Goal: Task Accomplishment & Management: Use online tool/utility

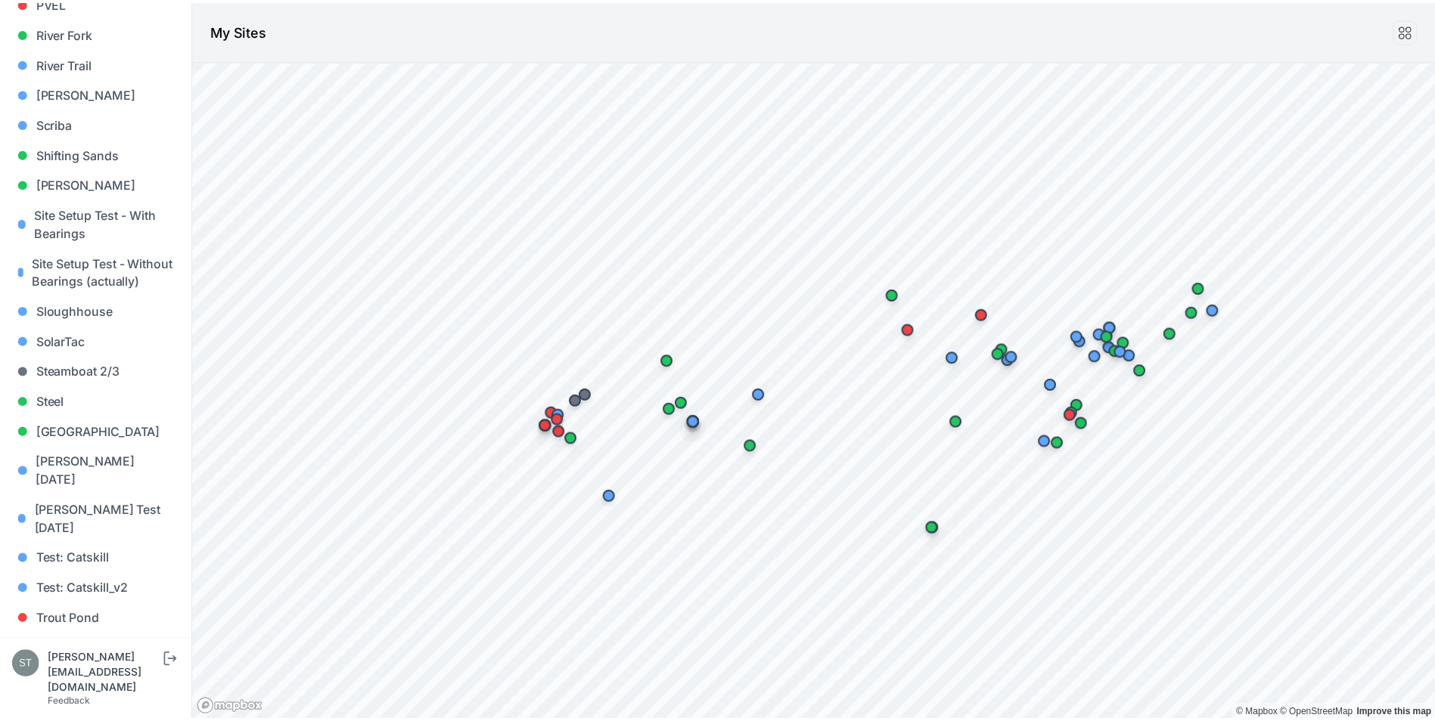
scroll to position [1430, 0]
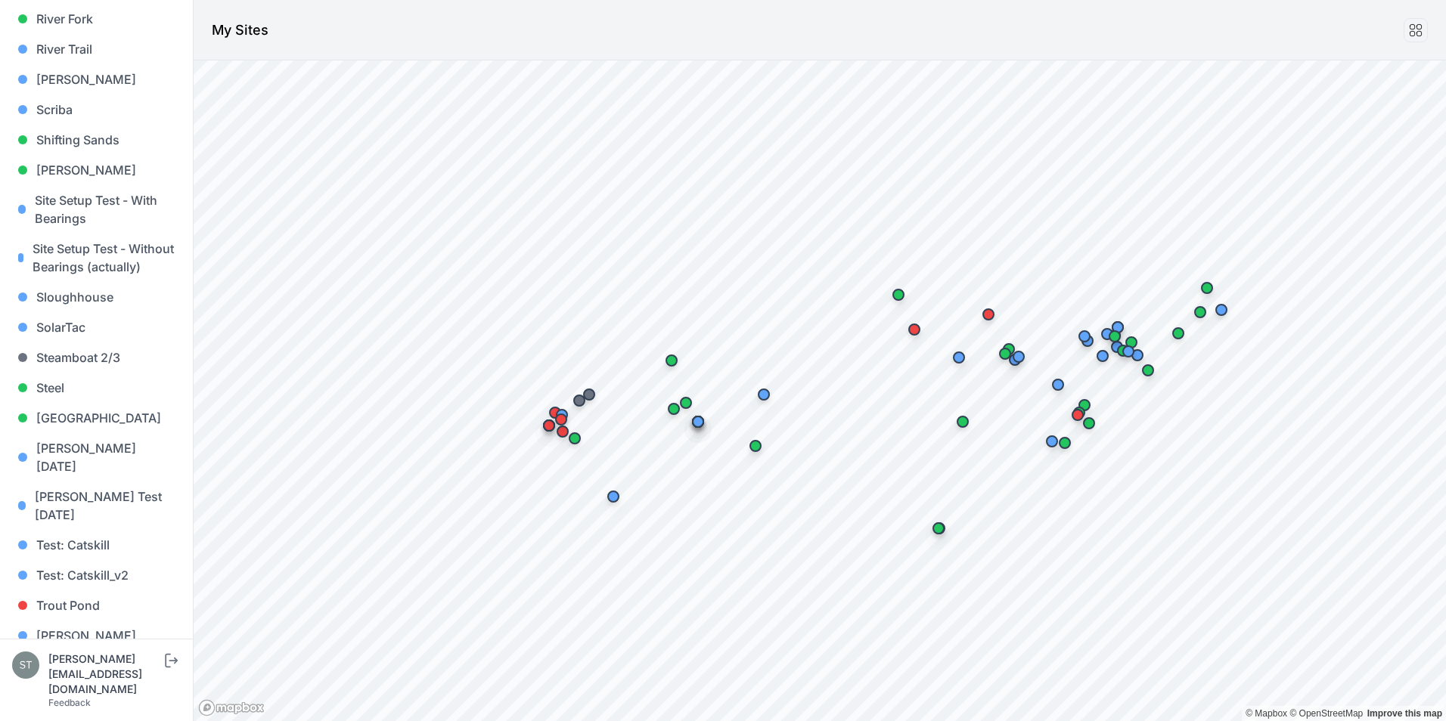
click at [56, 651] on link "Whitetail" at bounding box center [96, 666] width 169 height 30
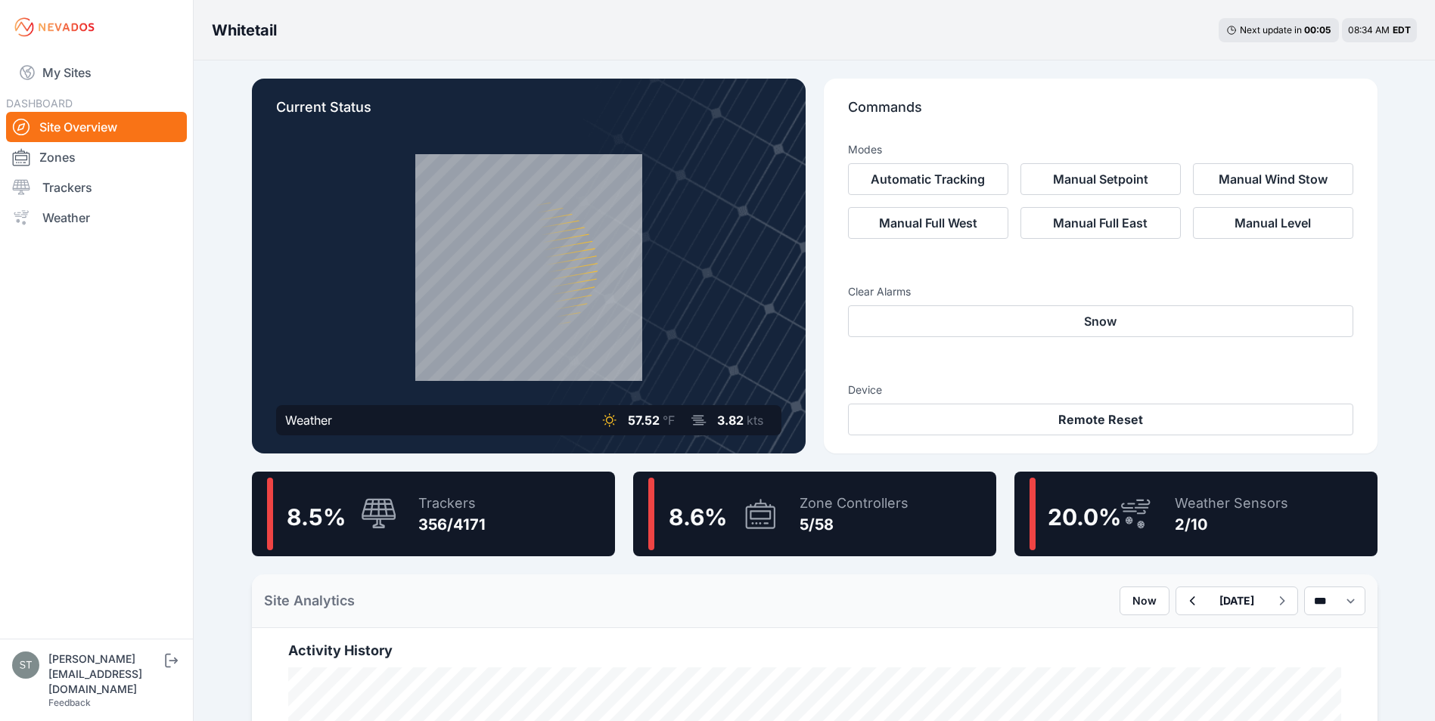
click at [419, 514] on div "356/4171" at bounding box center [451, 524] width 67 height 21
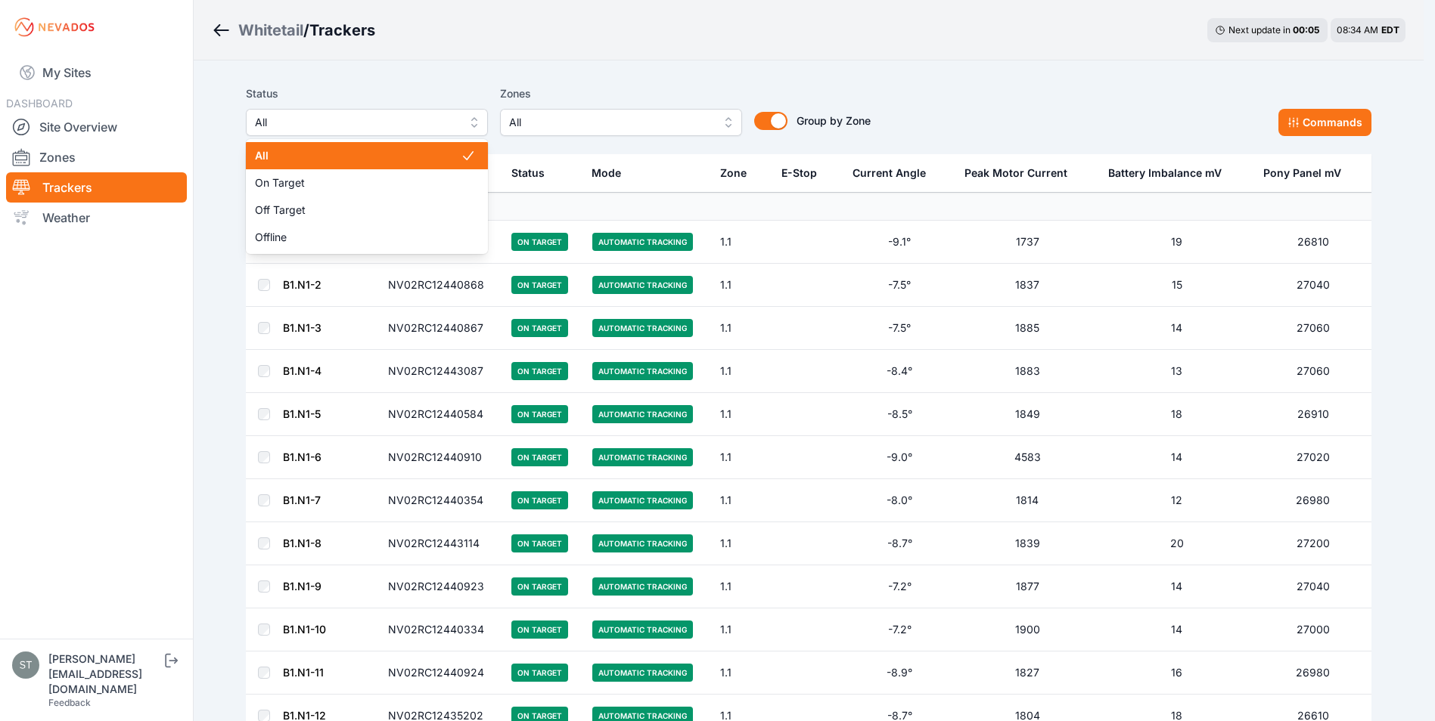
click at [355, 126] on span "All" at bounding box center [356, 122] width 203 height 18
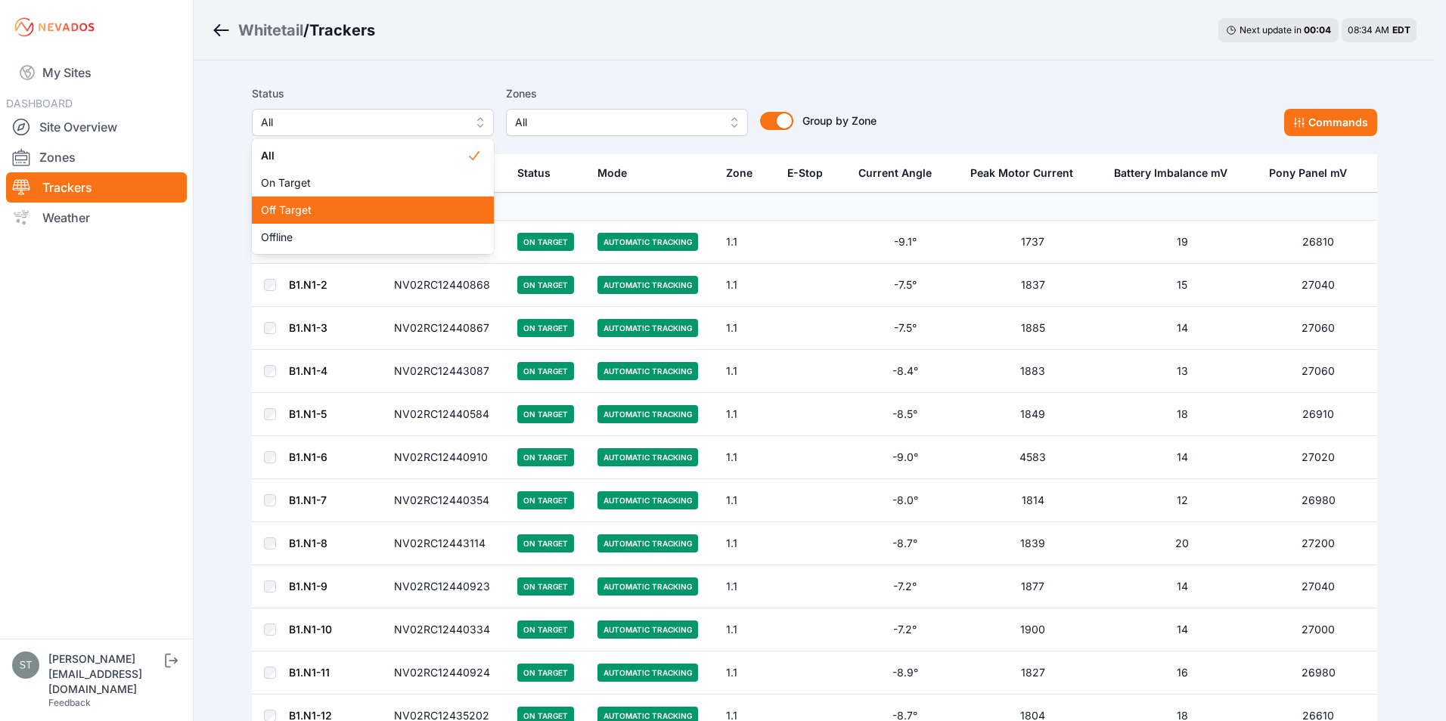
click at [302, 209] on span "Off Target" at bounding box center [364, 210] width 206 height 15
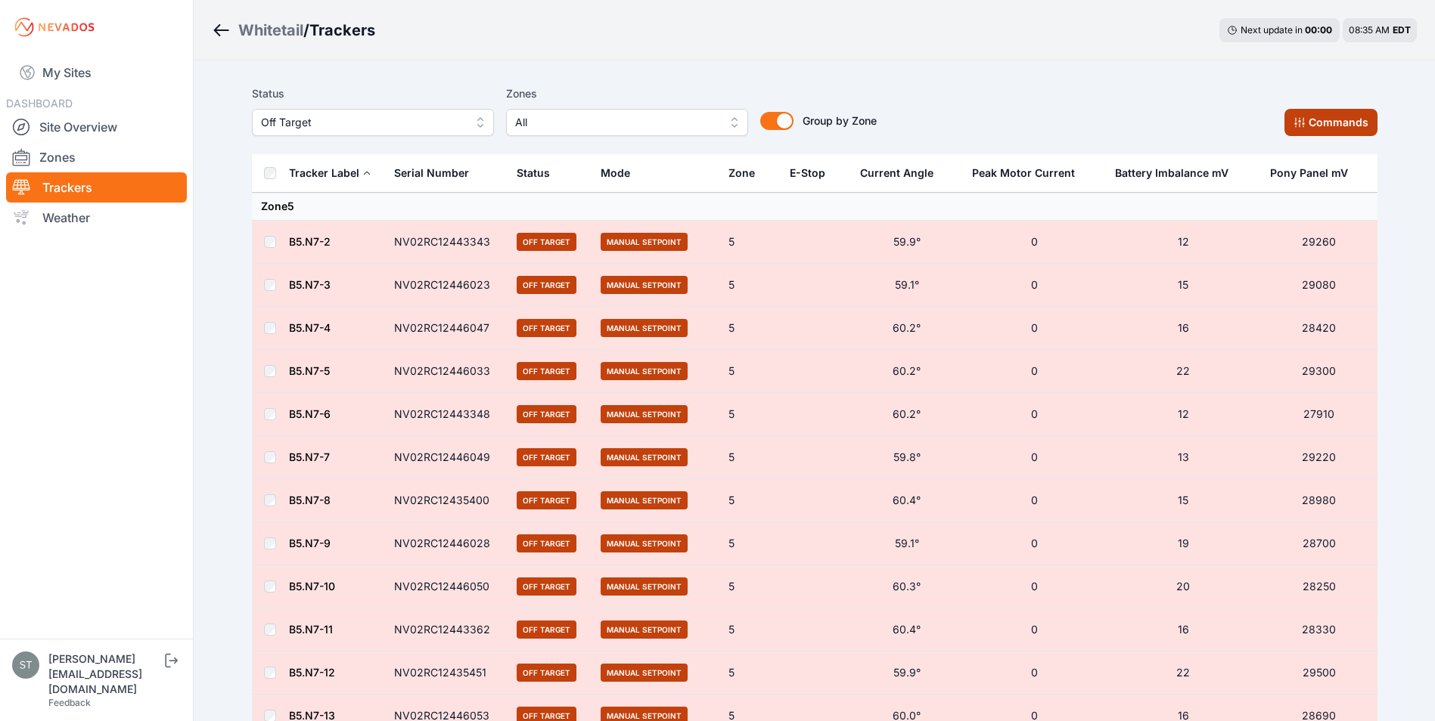
click at [1326, 126] on button "Commands" at bounding box center [1330, 122] width 93 height 27
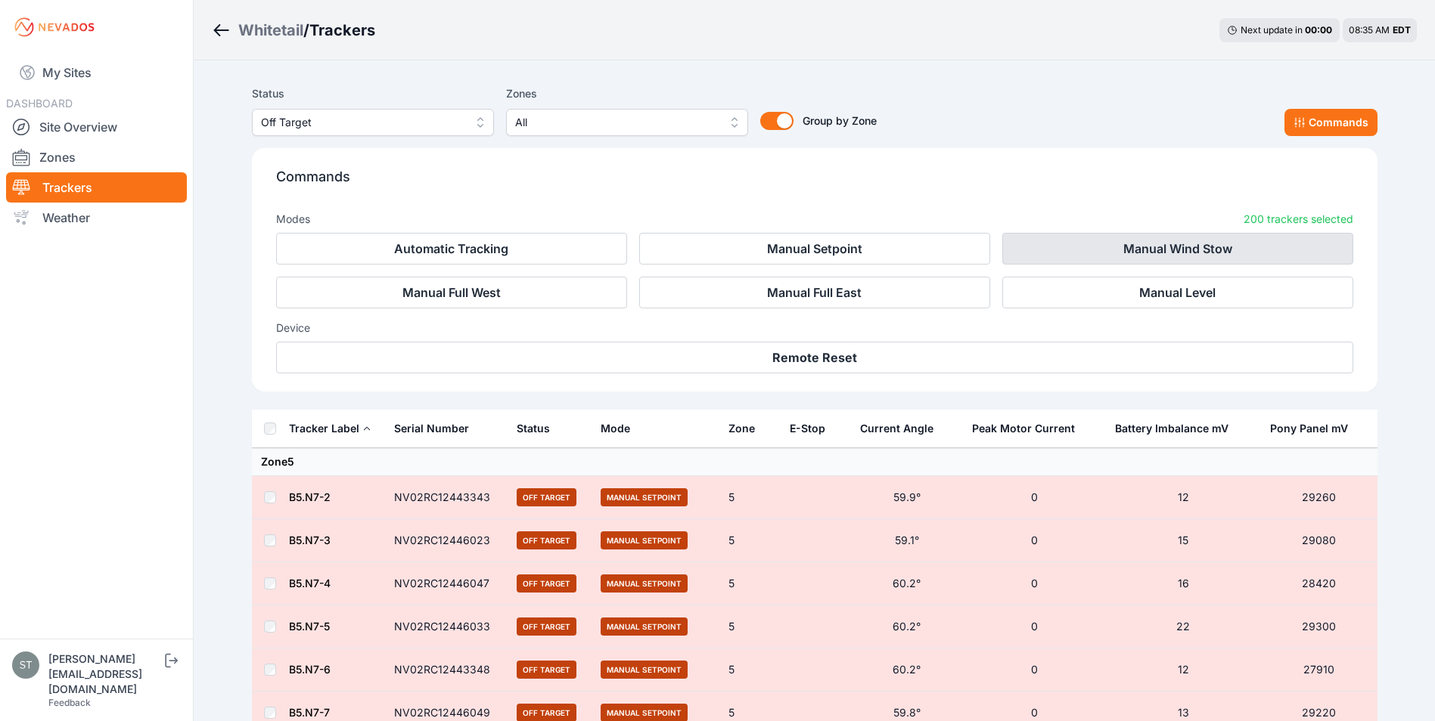
click at [1060, 245] on button "Manual Wind Stow" at bounding box center [1177, 249] width 351 height 32
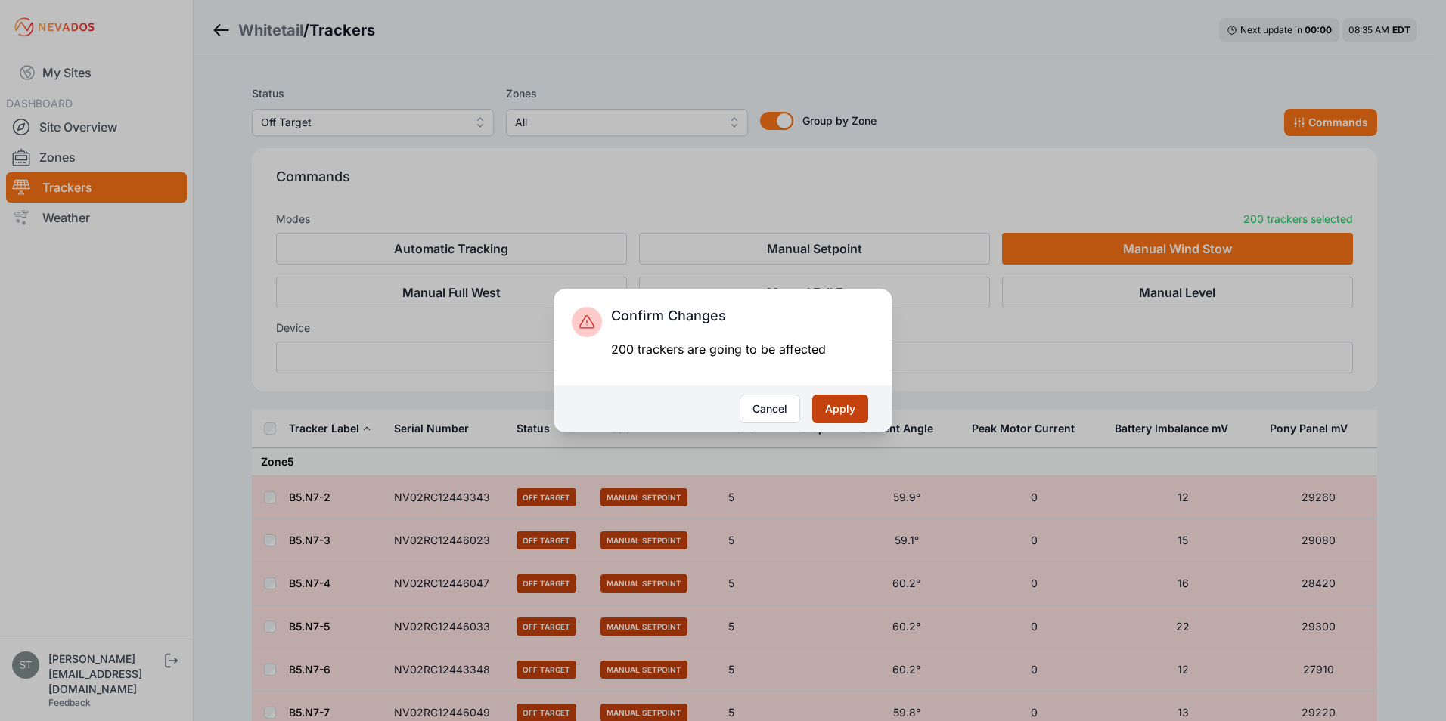
click at [835, 411] on button "Apply" at bounding box center [840, 409] width 56 height 29
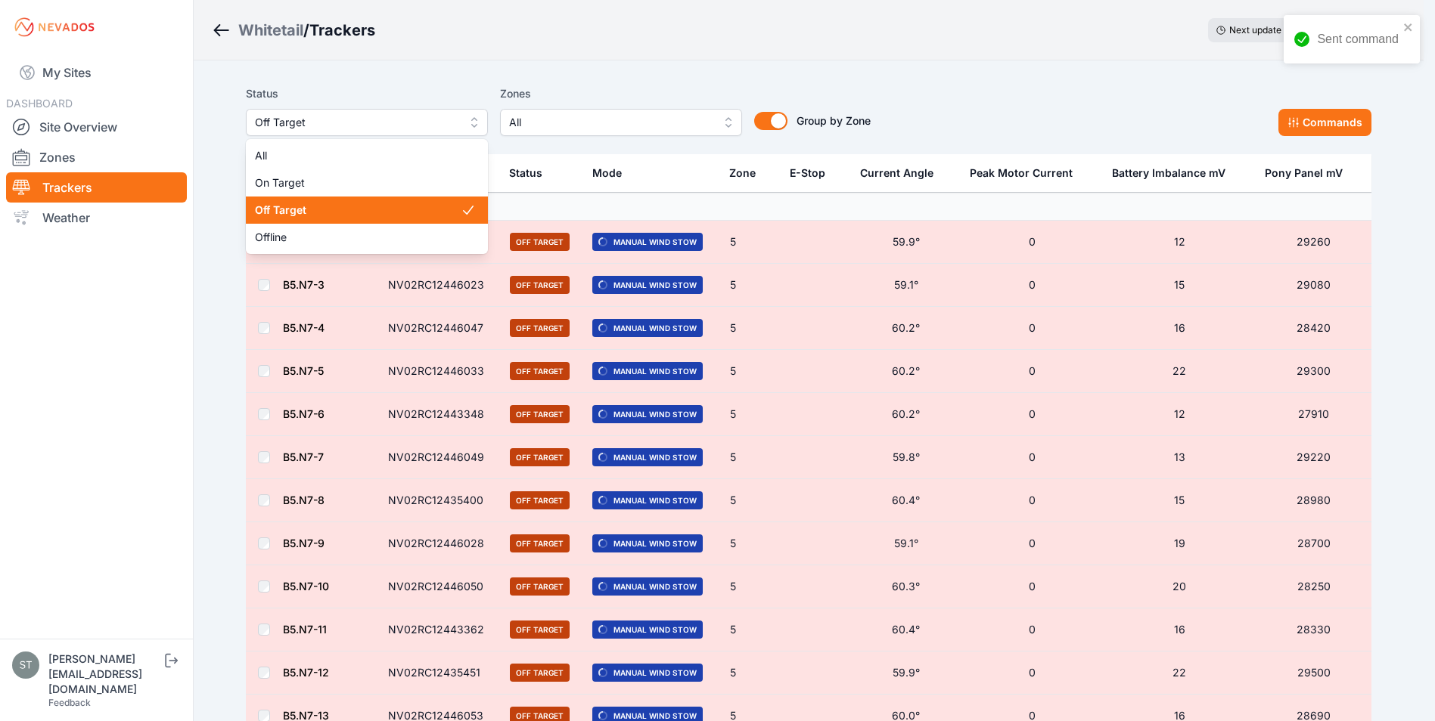
click at [295, 120] on span "Off Target" at bounding box center [356, 122] width 203 height 18
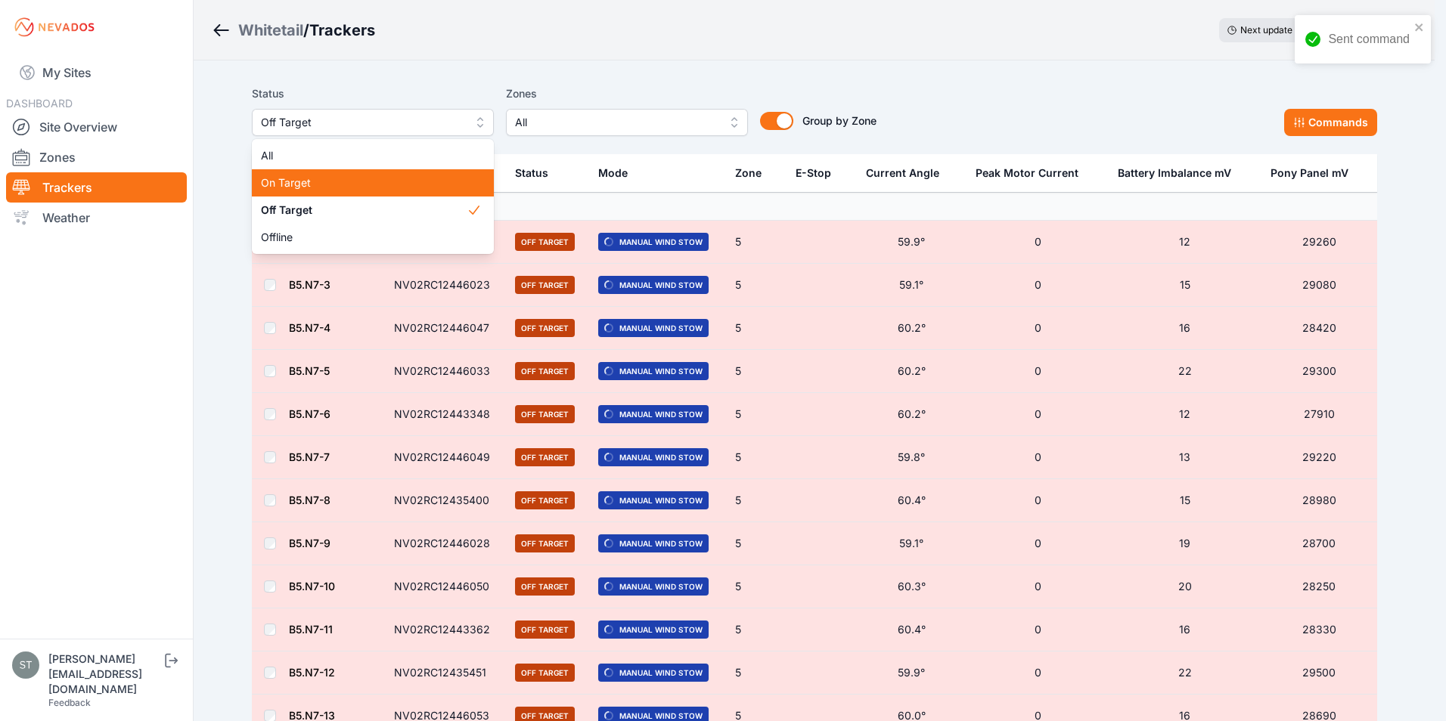
click at [298, 181] on span "On Target" at bounding box center [364, 182] width 206 height 15
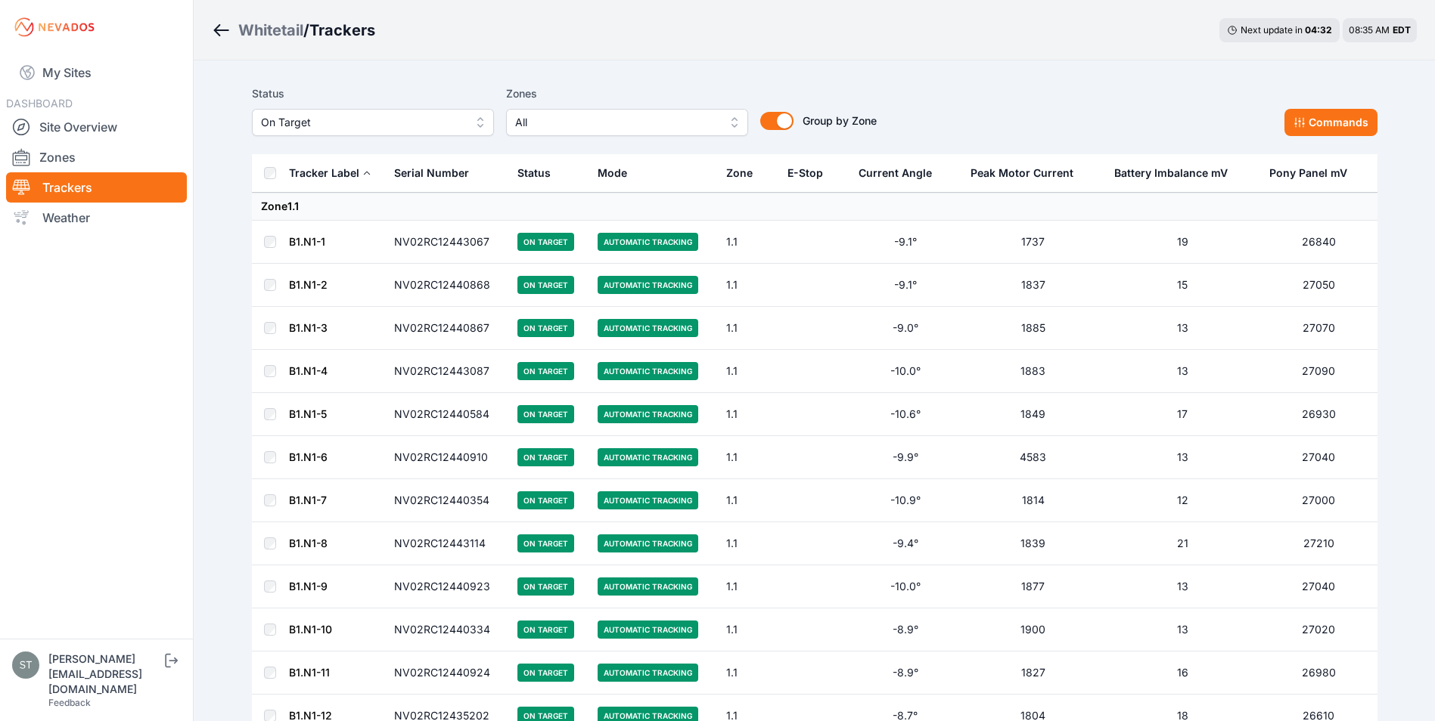
click at [305, 119] on span "On Target" at bounding box center [362, 122] width 203 height 18
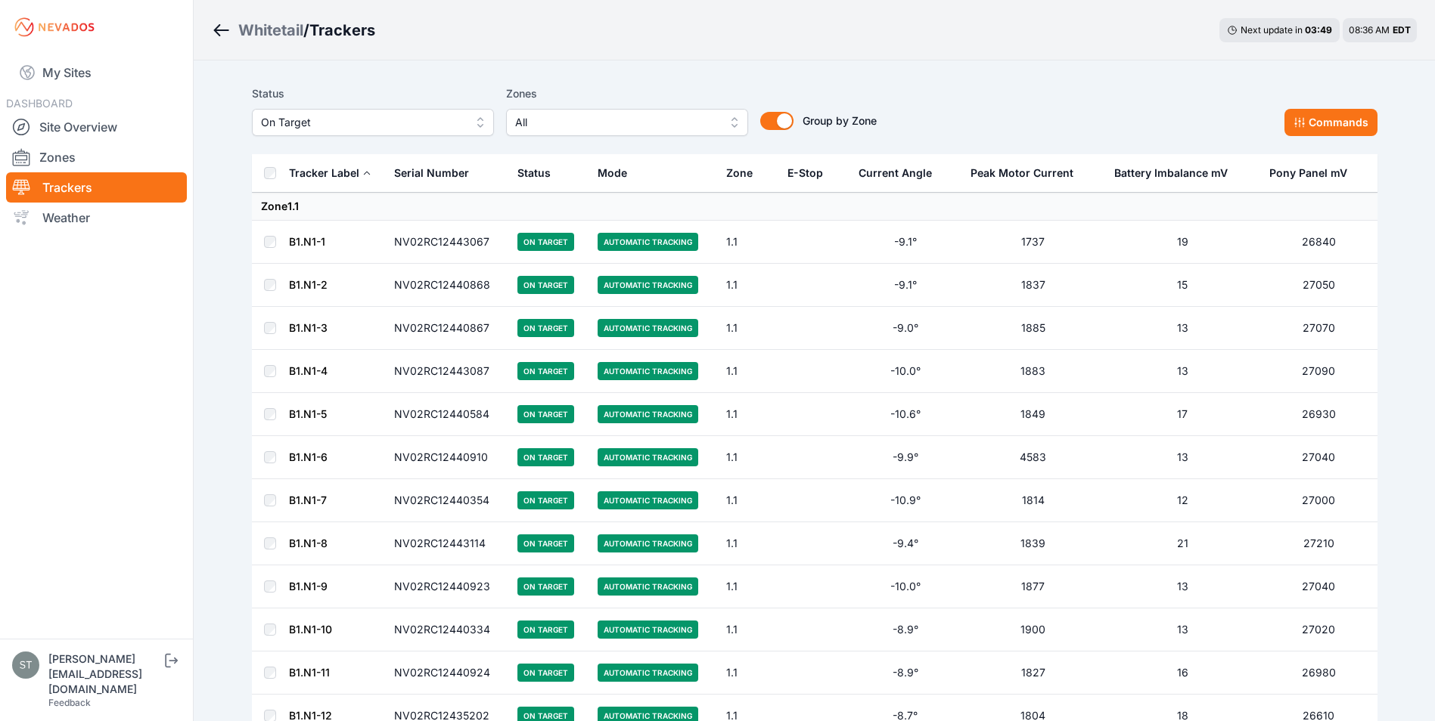
click at [565, 117] on span "All" at bounding box center [616, 122] width 203 height 18
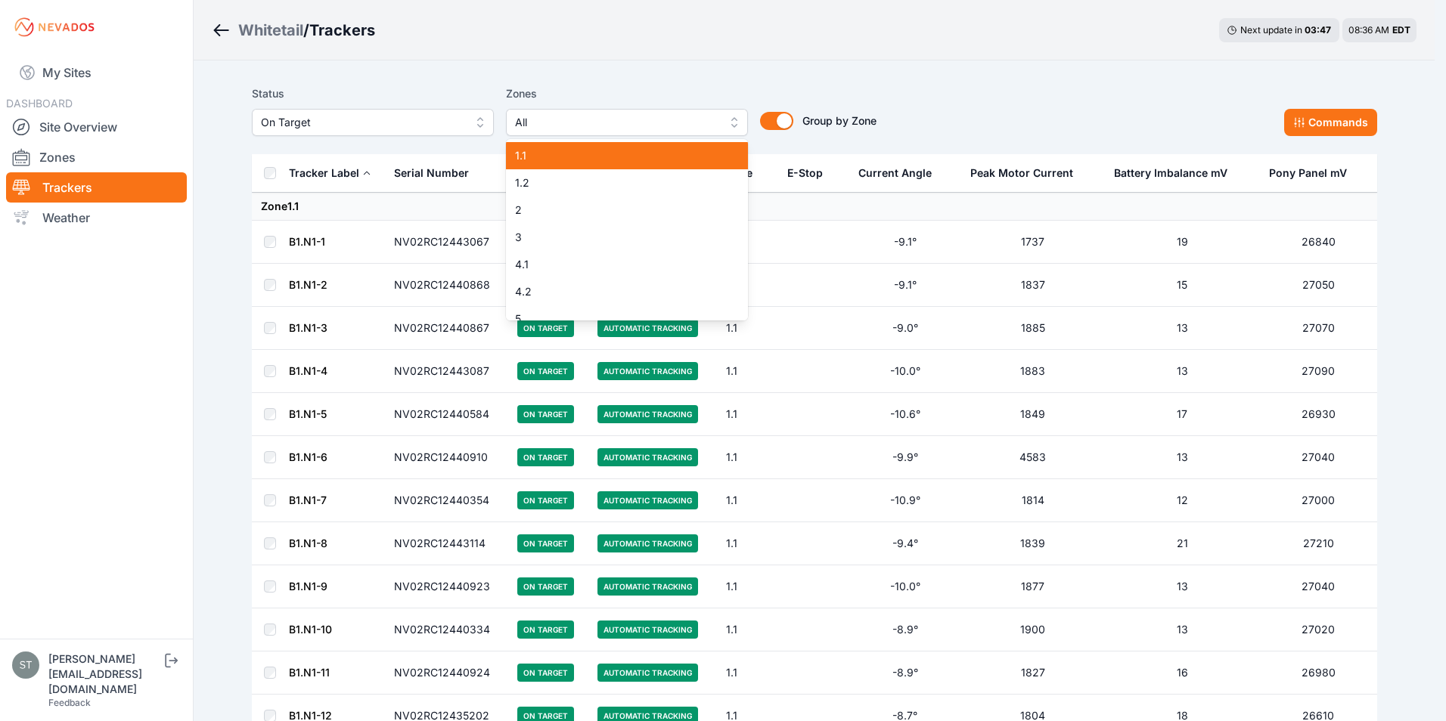
click at [548, 160] on span "1.1" at bounding box center [618, 155] width 206 height 15
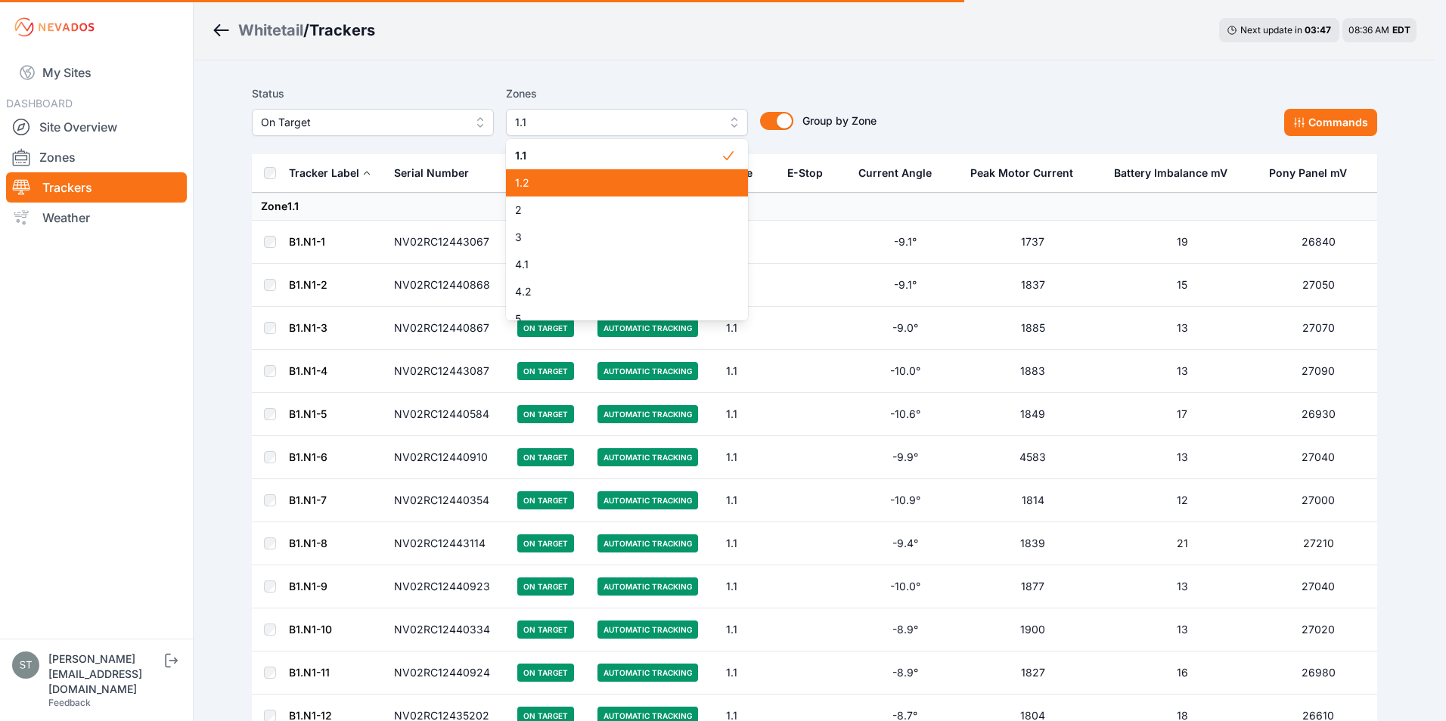
click at [548, 182] on span "1.2" at bounding box center [618, 182] width 206 height 15
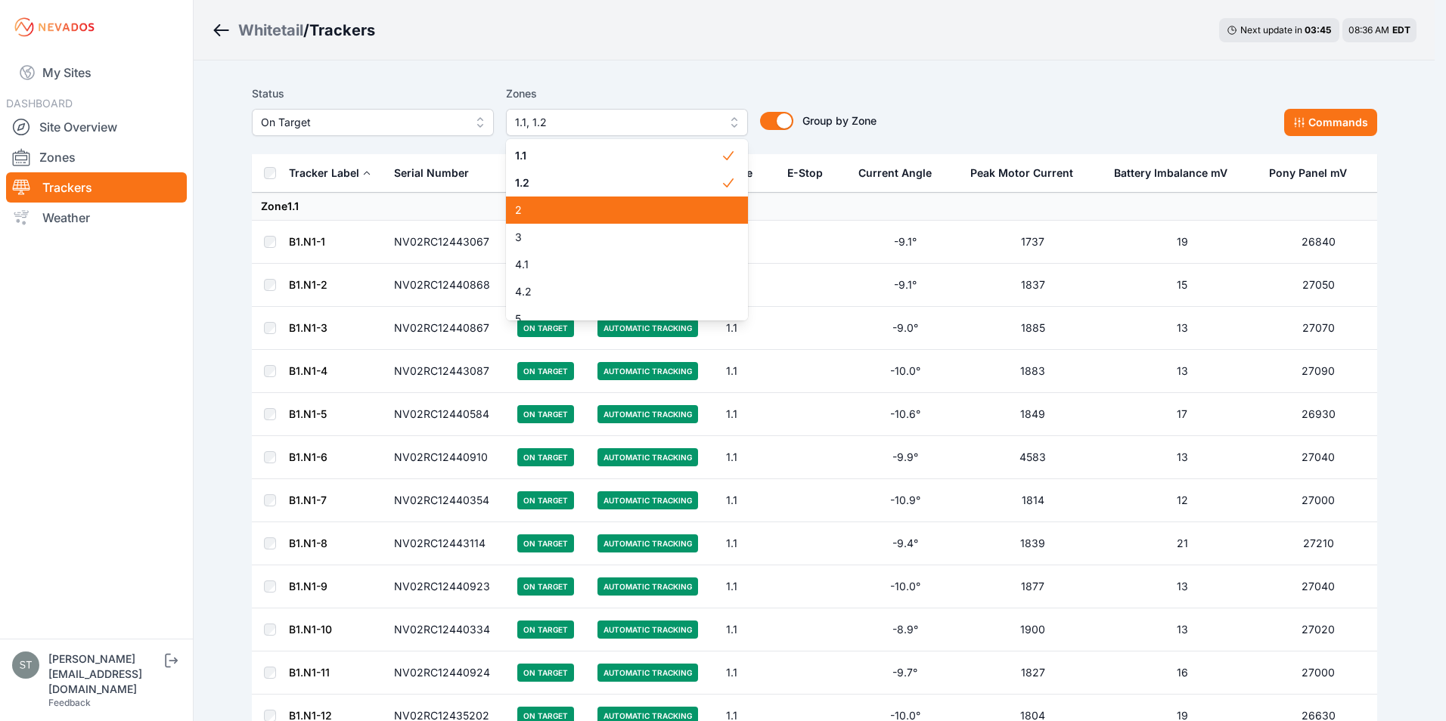
click at [566, 214] on span "2" at bounding box center [618, 210] width 206 height 15
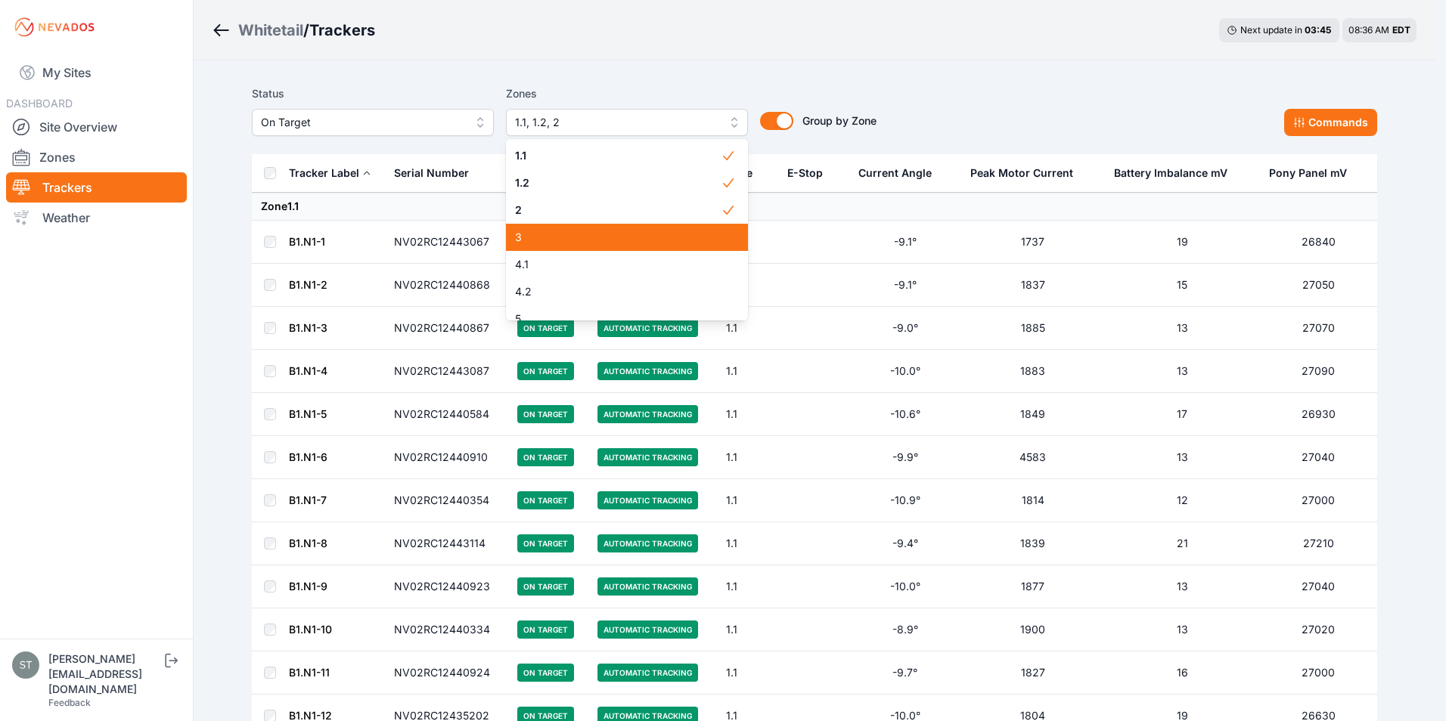
click at [551, 233] on span "3" at bounding box center [618, 237] width 206 height 15
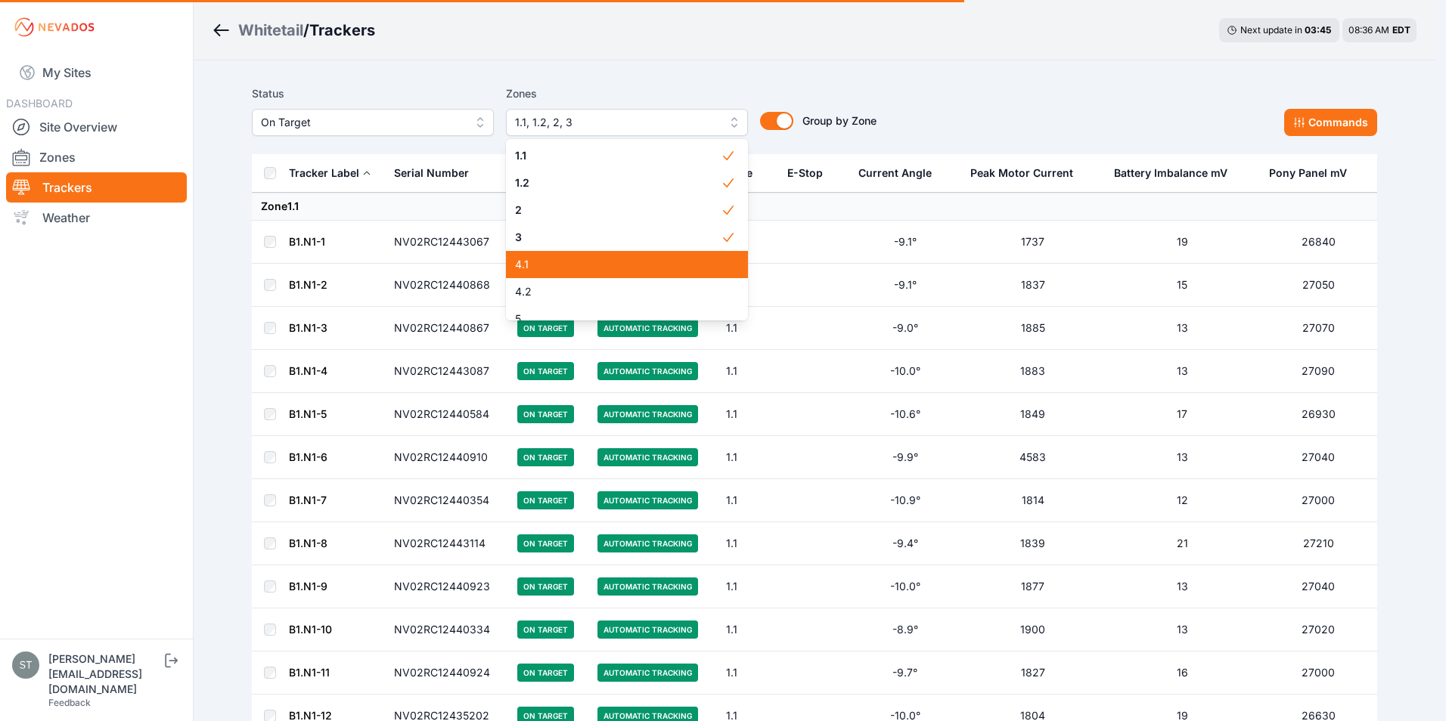
click at [553, 259] on span "4.1" at bounding box center [618, 264] width 206 height 15
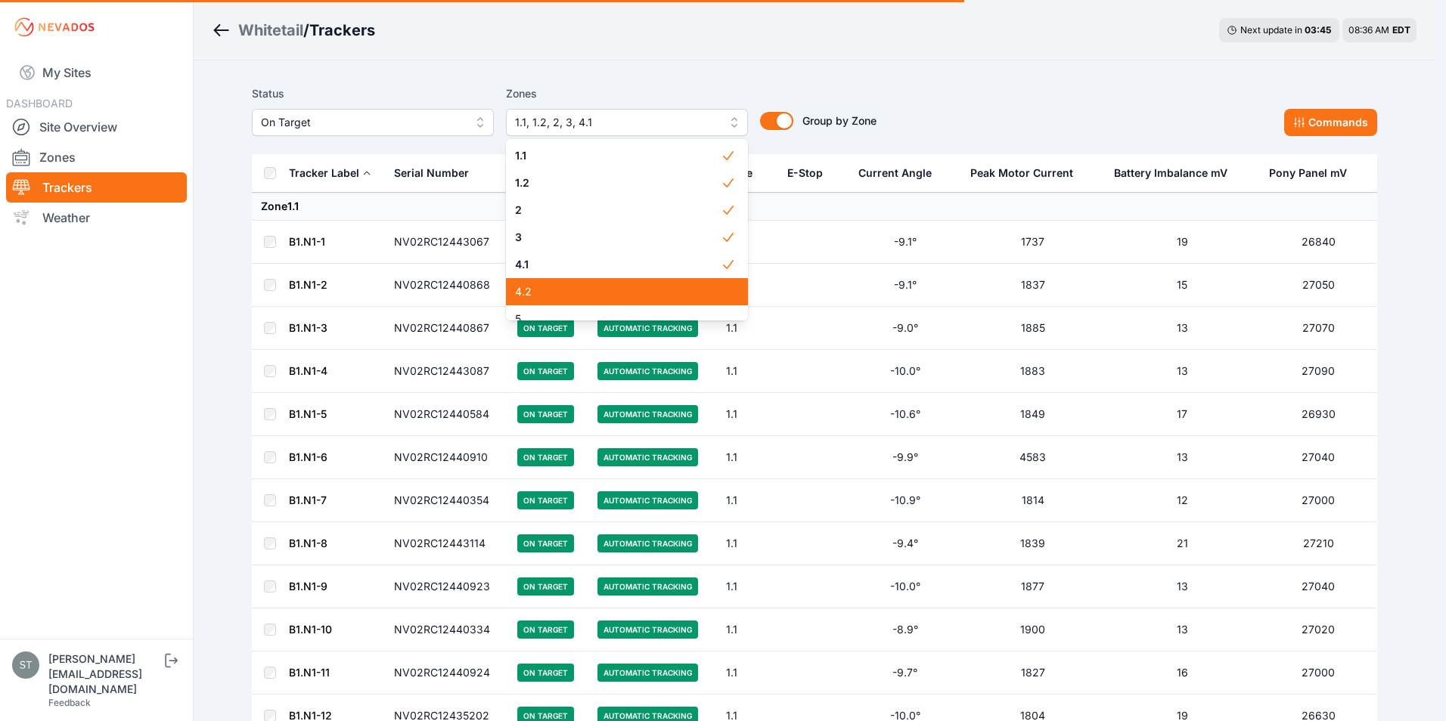
click at [552, 289] on span "4.2" at bounding box center [618, 291] width 206 height 15
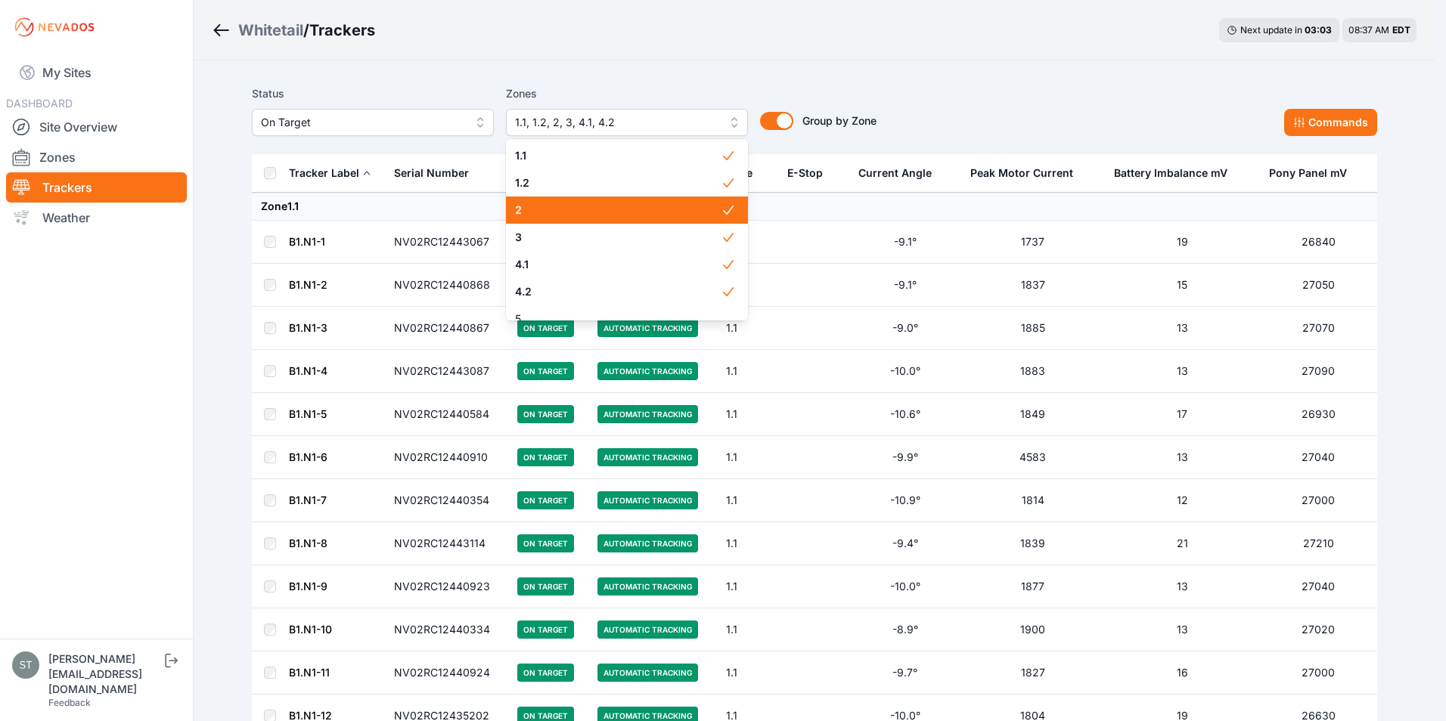
drag, startPoint x: 572, startPoint y: 216, endPoint x: 573, endPoint y: 233, distance: 17.4
click at [572, 216] on span "2" at bounding box center [618, 210] width 206 height 15
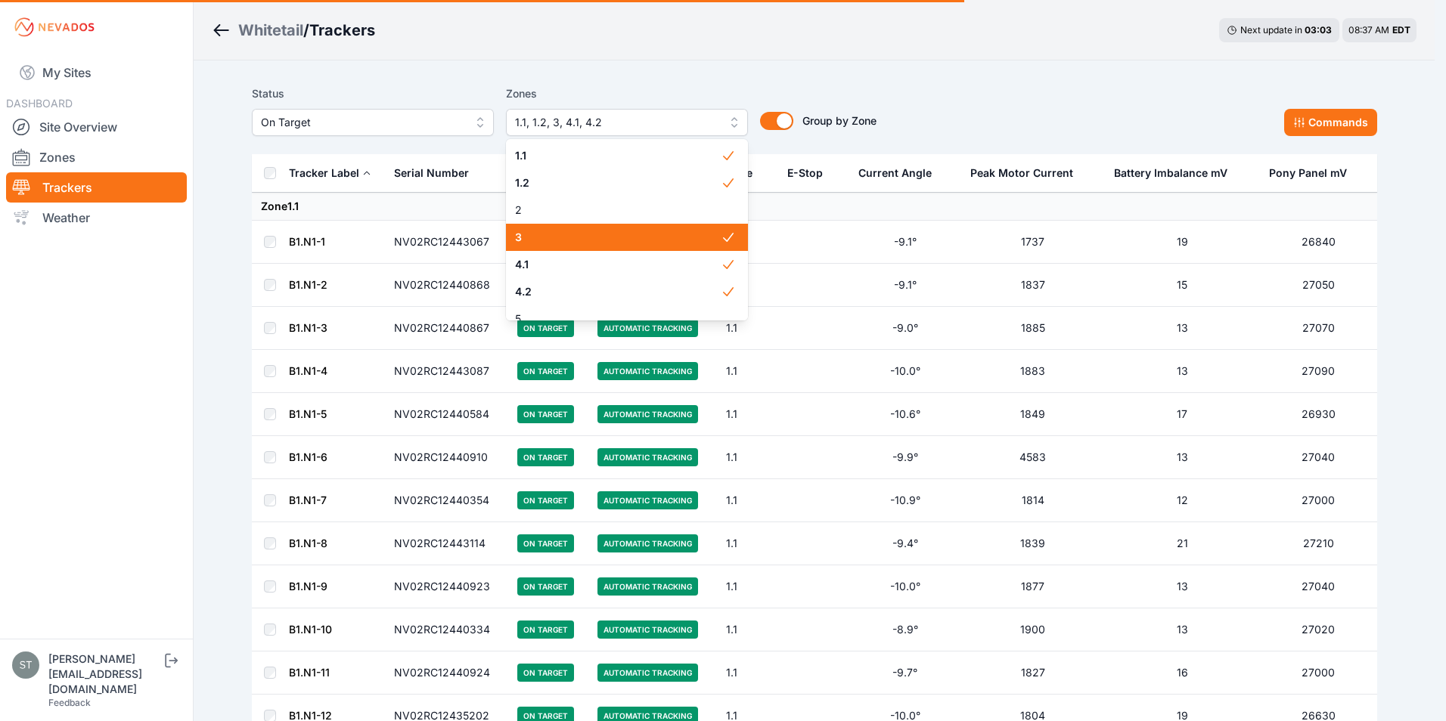
click at [572, 236] on span "3" at bounding box center [618, 237] width 206 height 15
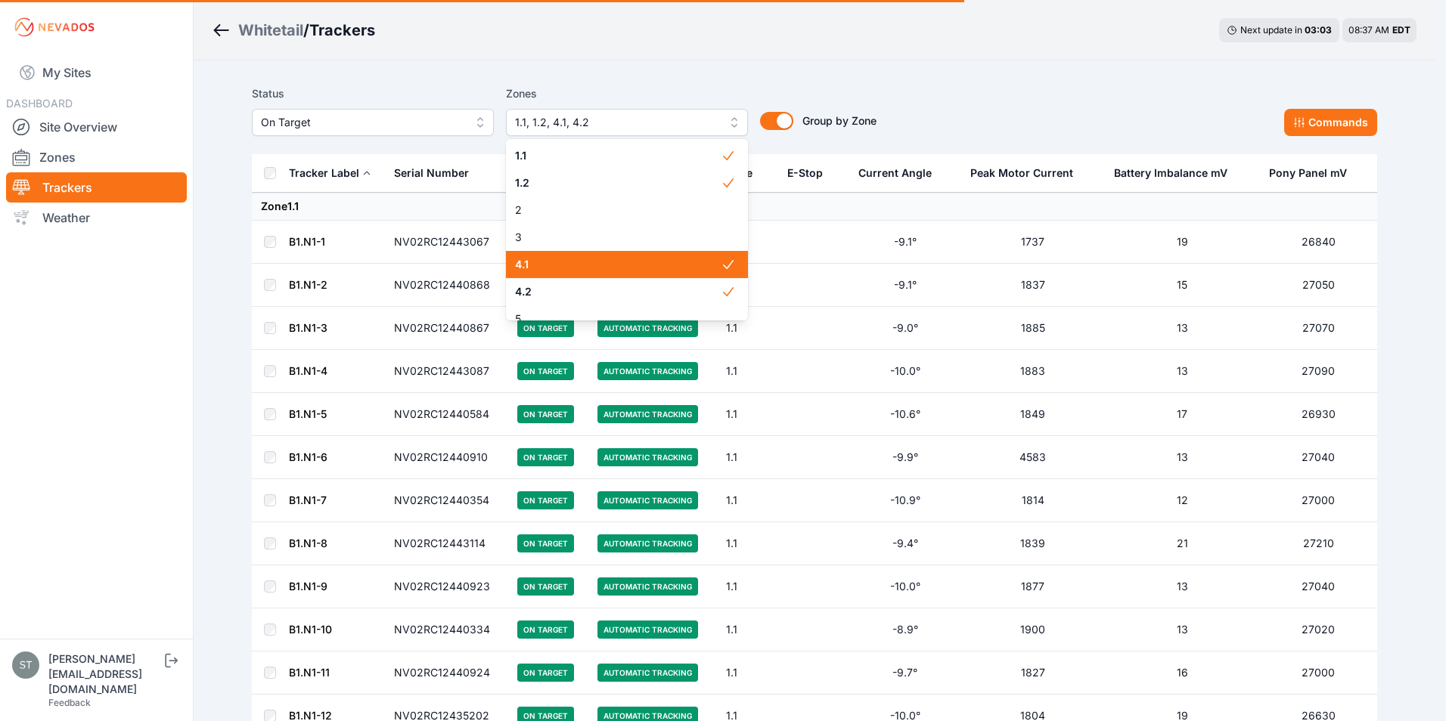
drag, startPoint x: 568, startPoint y: 265, endPoint x: 567, endPoint y: 276, distance: 10.6
click at [568, 266] on span "4.1" at bounding box center [618, 264] width 206 height 15
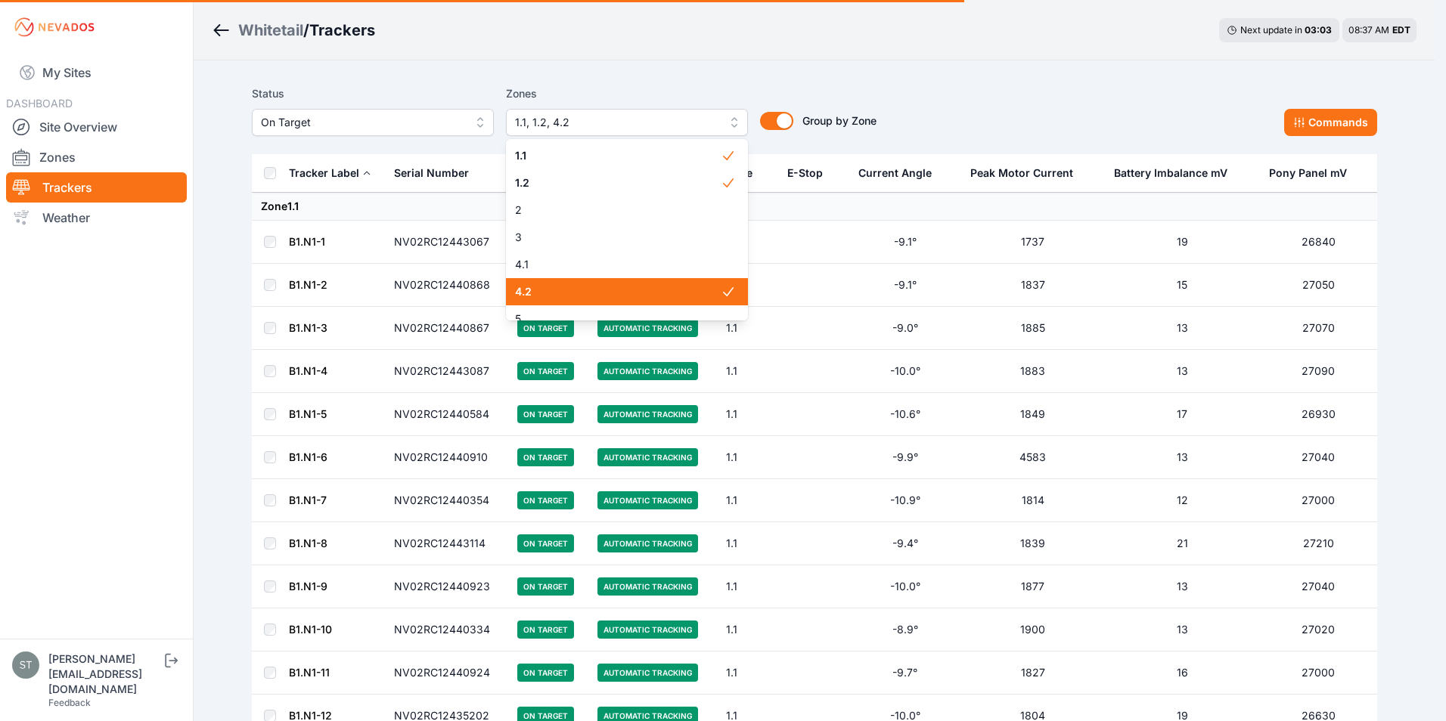
click at [561, 290] on span "4.2" at bounding box center [618, 291] width 206 height 15
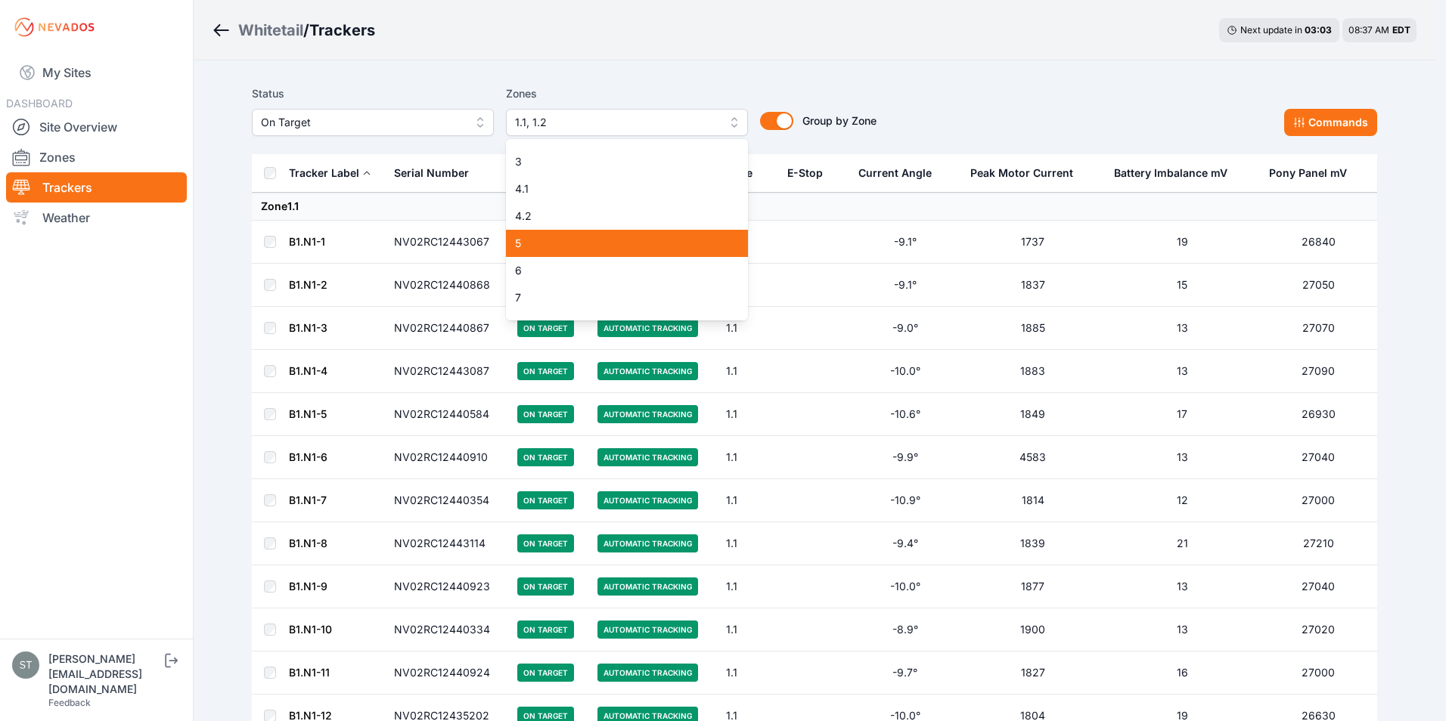
scroll to position [151, 0]
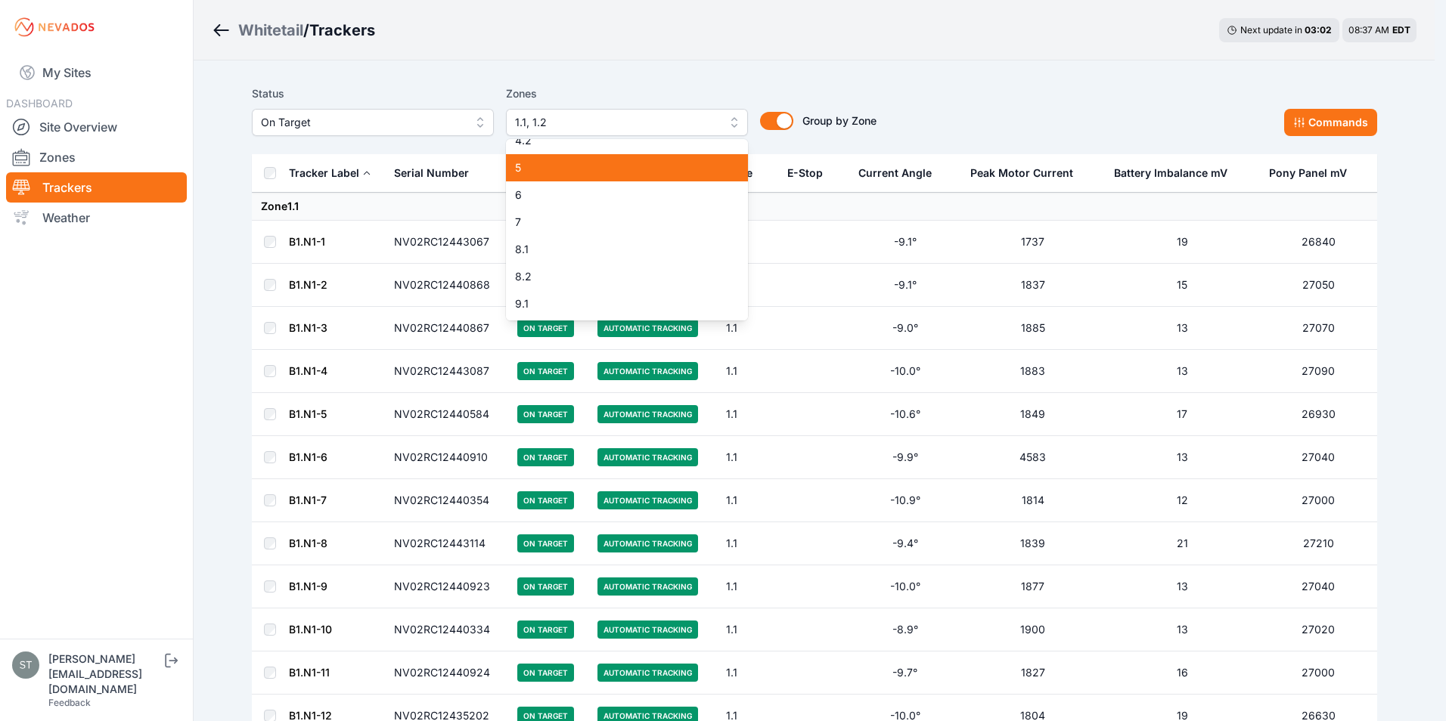
click at [570, 178] on div "5" at bounding box center [627, 167] width 242 height 27
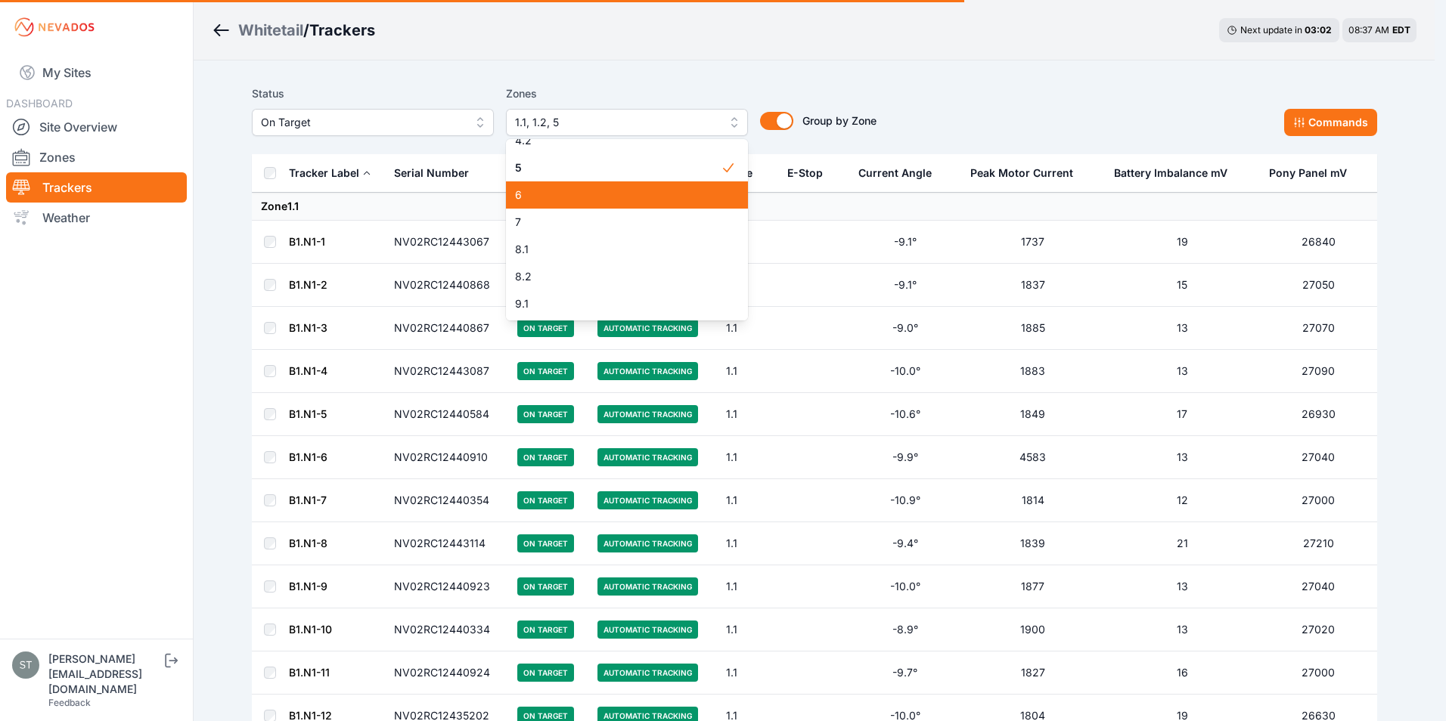
click at [558, 202] on span "6" at bounding box center [618, 195] width 206 height 15
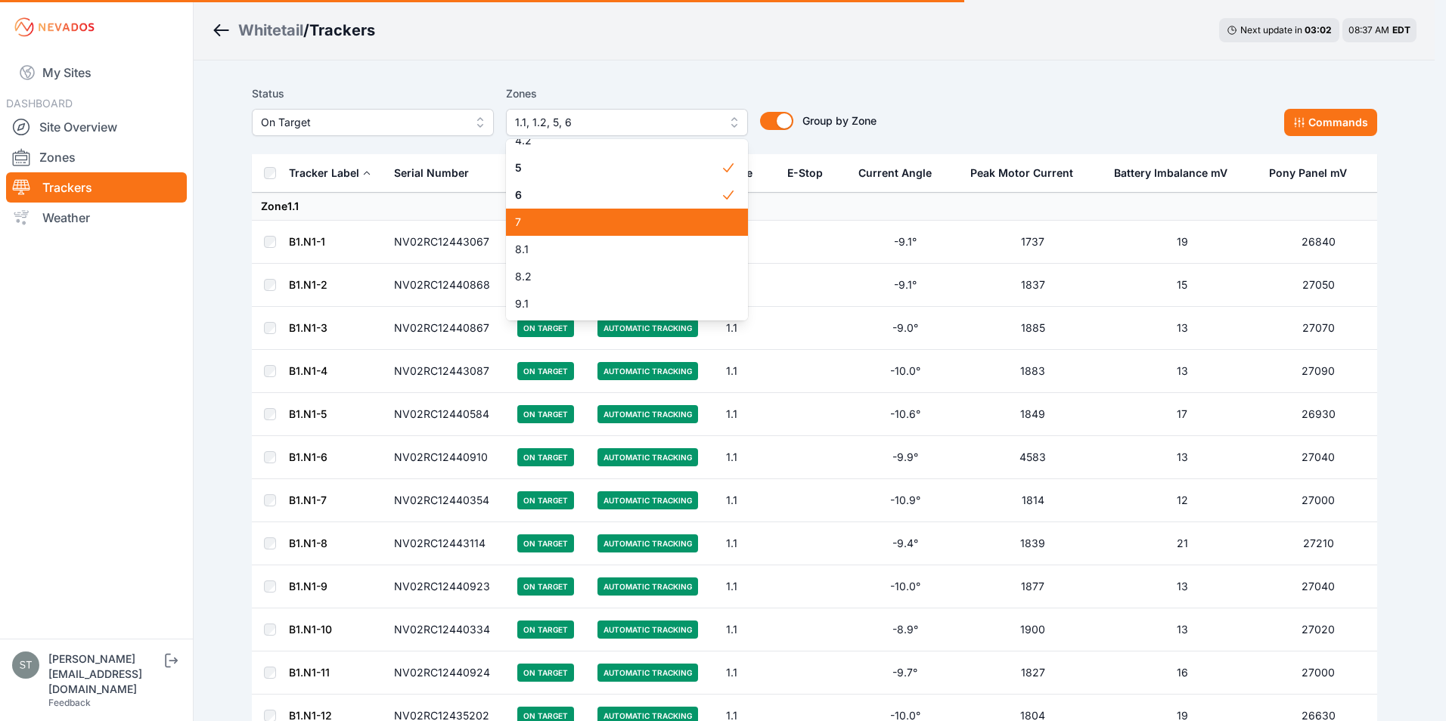
click at [556, 220] on span "7" at bounding box center [618, 222] width 206 height 15
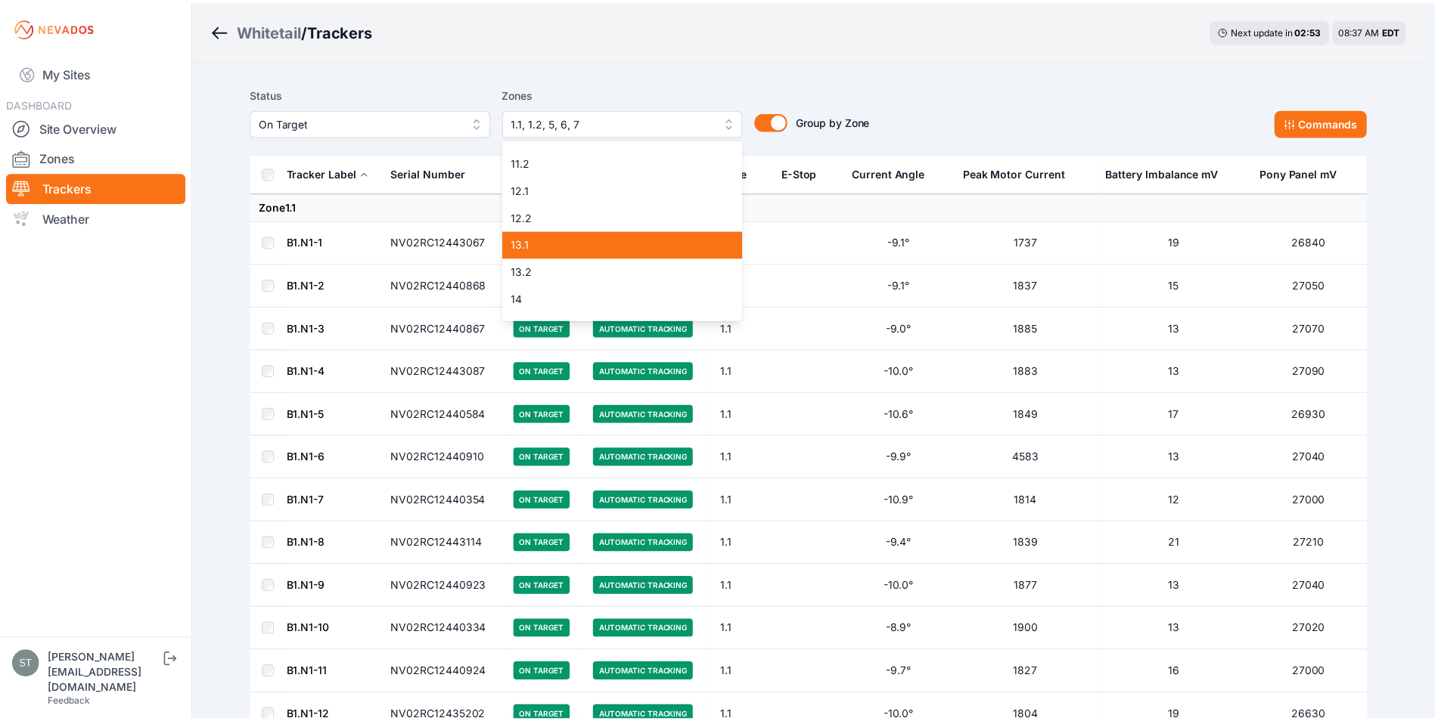
scroll to position [454, 0]
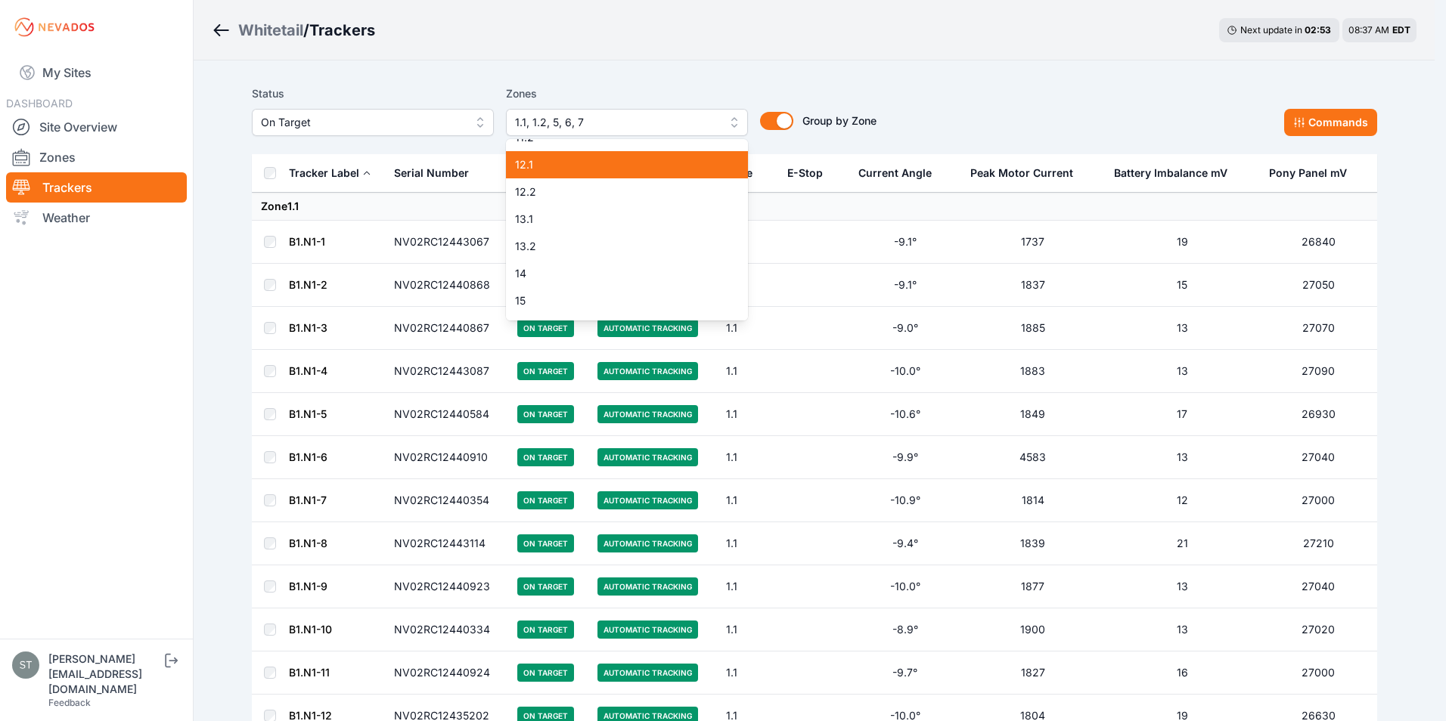
click at [575, 169] on span "12.1" at bounding box center [618, 164] width 206 height 15
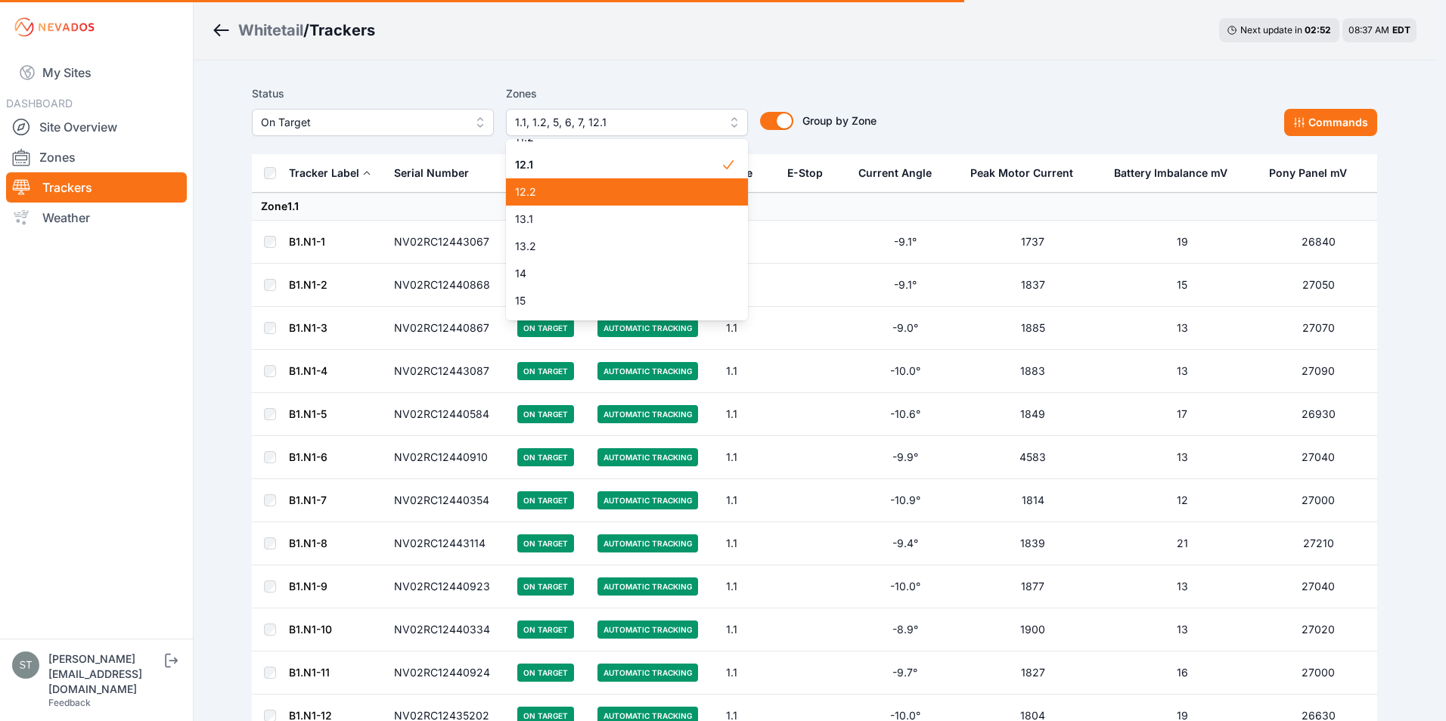
drag, startPoint x: 572, startPoint y: 188, endPoint x: 571, endPoint y: 214, distance: 26.5
click at [572, 188] on span "12.2" at bounding box center [618, 192] width 206 height 15
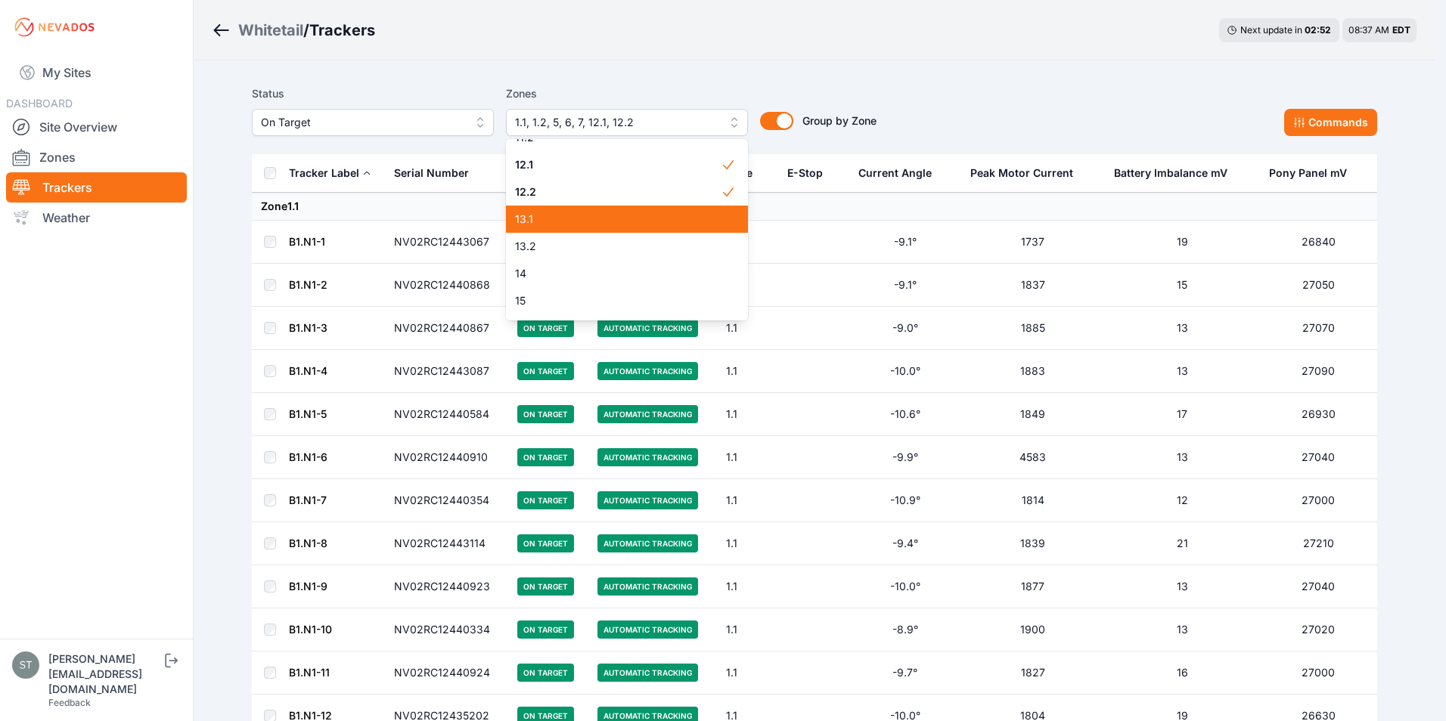
click at [571, 219] on span "13.1" at bounding box center [618, 219] width 206 height 15
click at [569, 240] on span "13.2" at bounding box center [618, 246] width 206 height 15
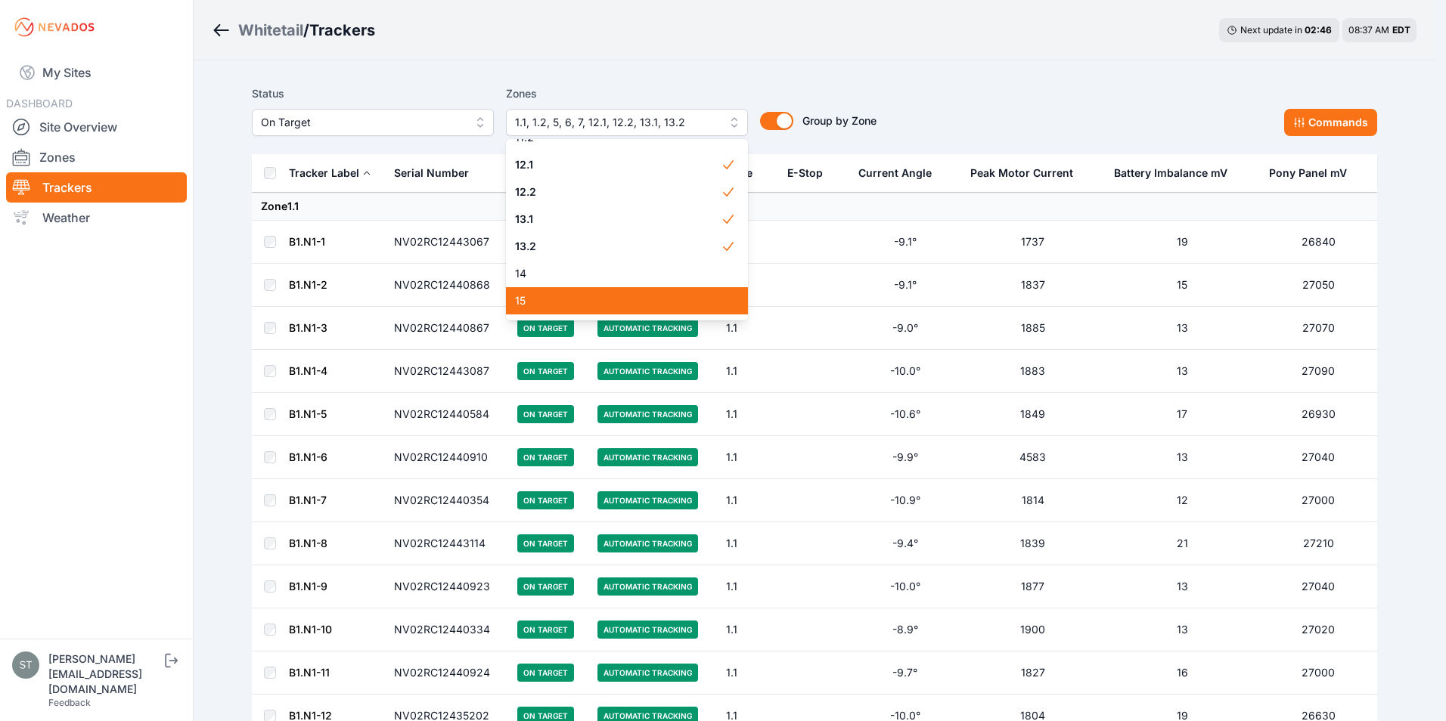
click at [572, 299] on span "15" at bounding box center [618, 300] width 206 height 15
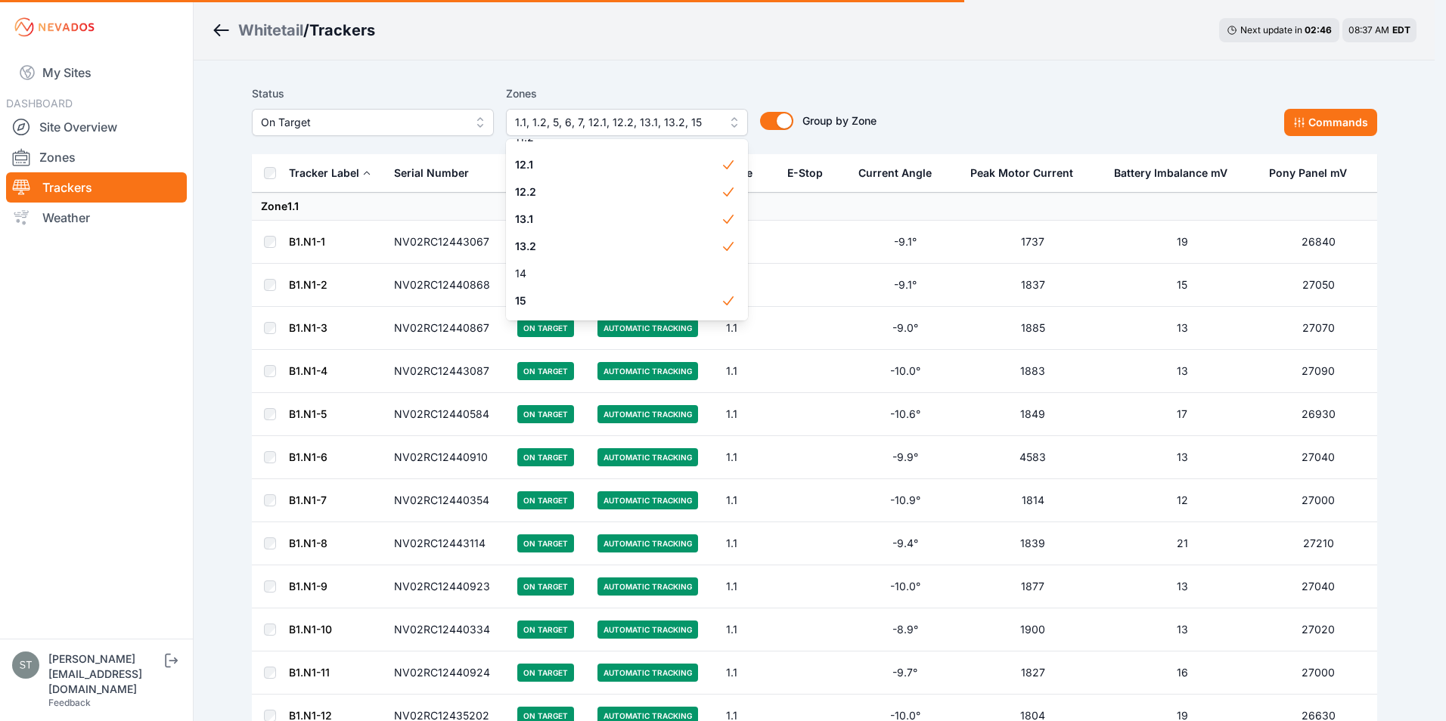
click at [1071, 85] on div "Status On Target Zones 1.1, 1.2, 5, 6, 7, 12.1, 12.2, 13.1, 13.2, 15 1.1 1.2 2 …" at bounding box center [814, 110] width 1125 height 51
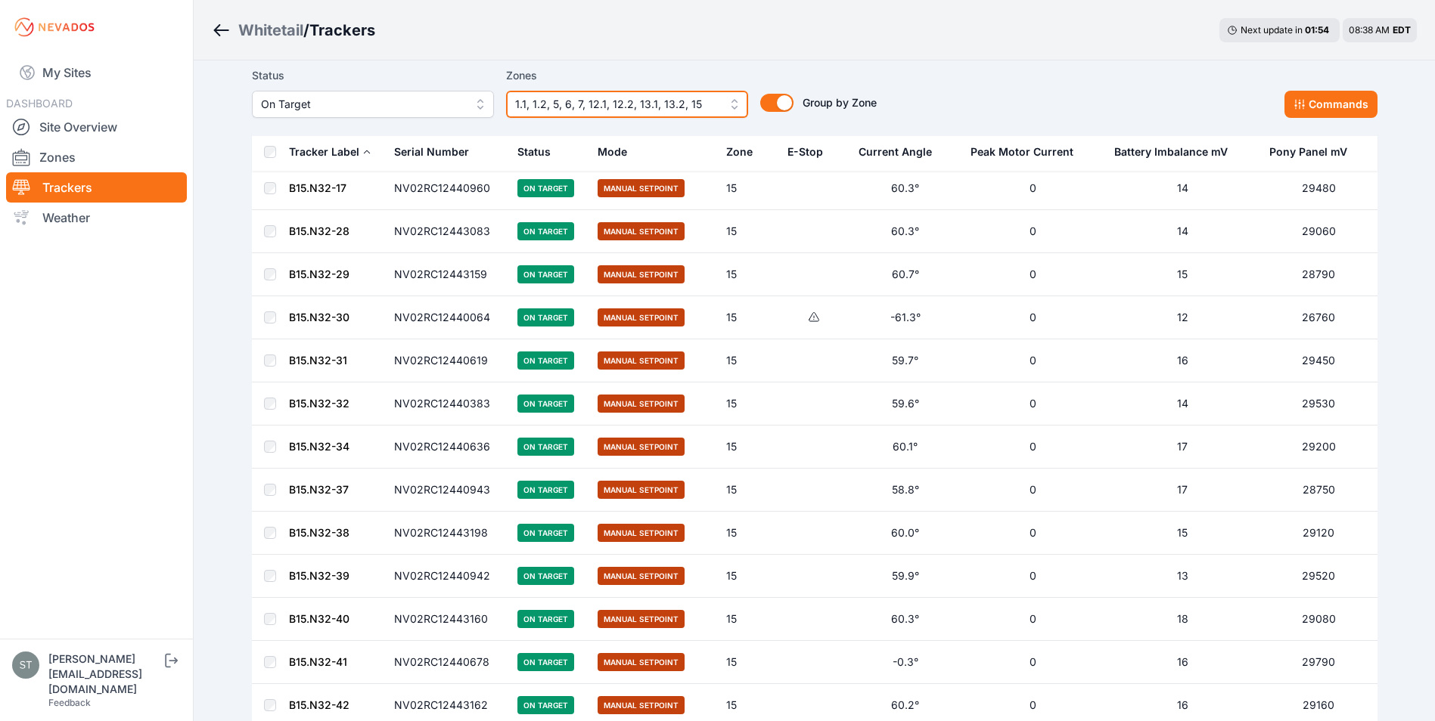
scroll to position [6229, 0]
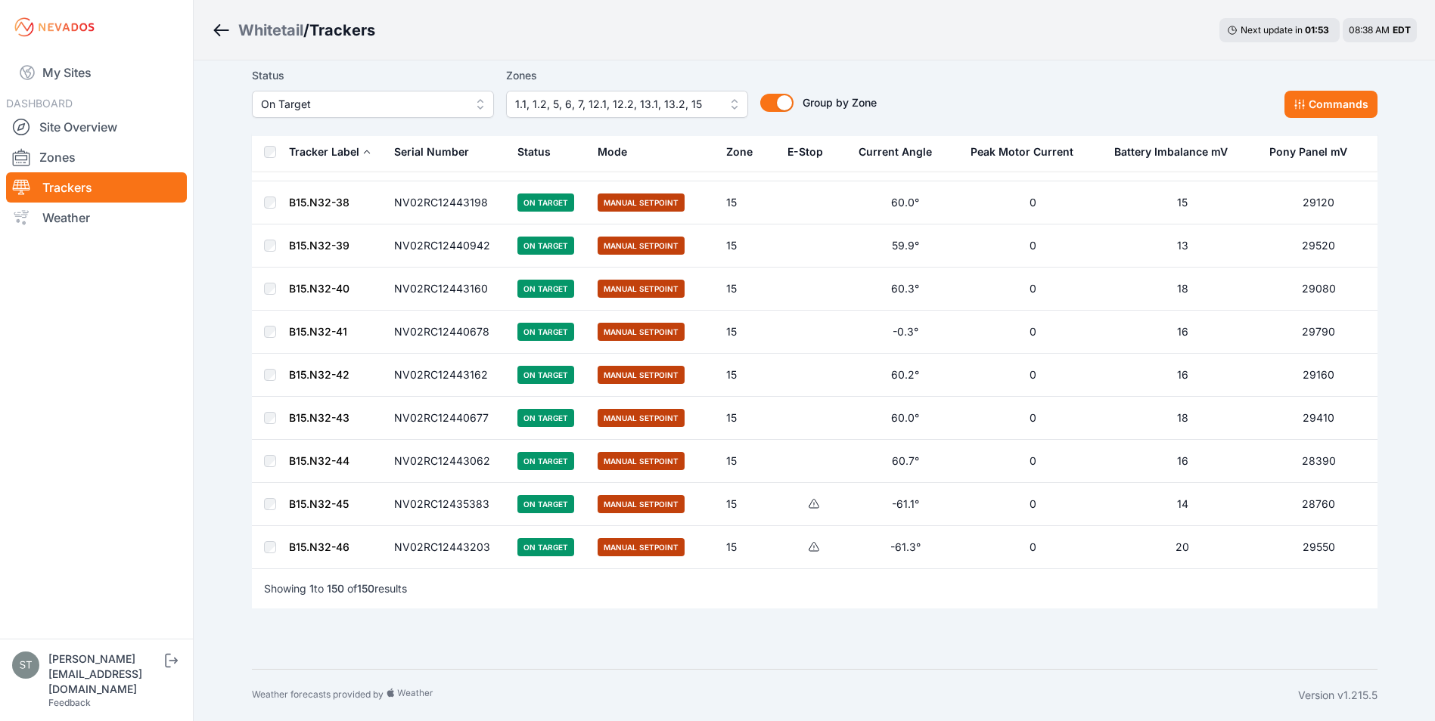
click at [383, 97] on span "On Target" at bounding box center [362, 104] width 203 height 18
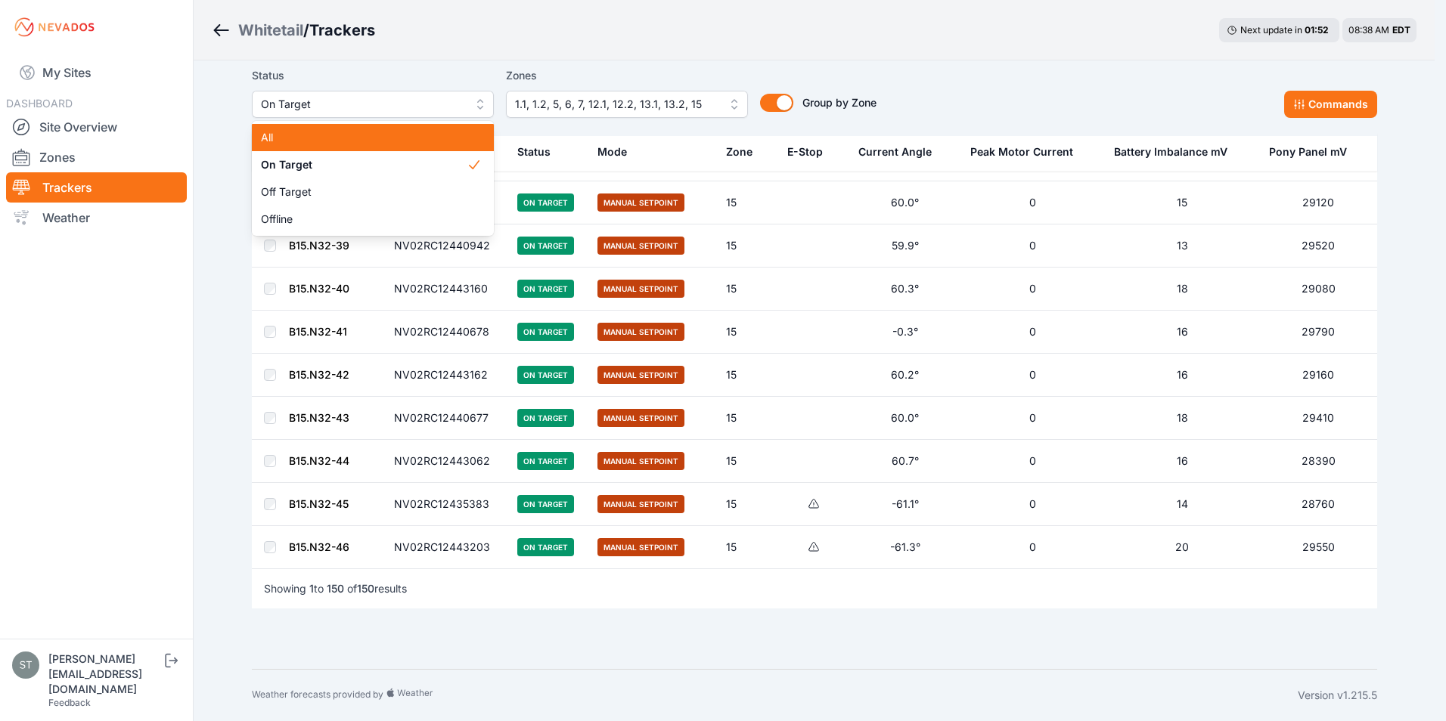
click at [297, 134] on span "All" at bounding box center [364, 137] width 206 height 15
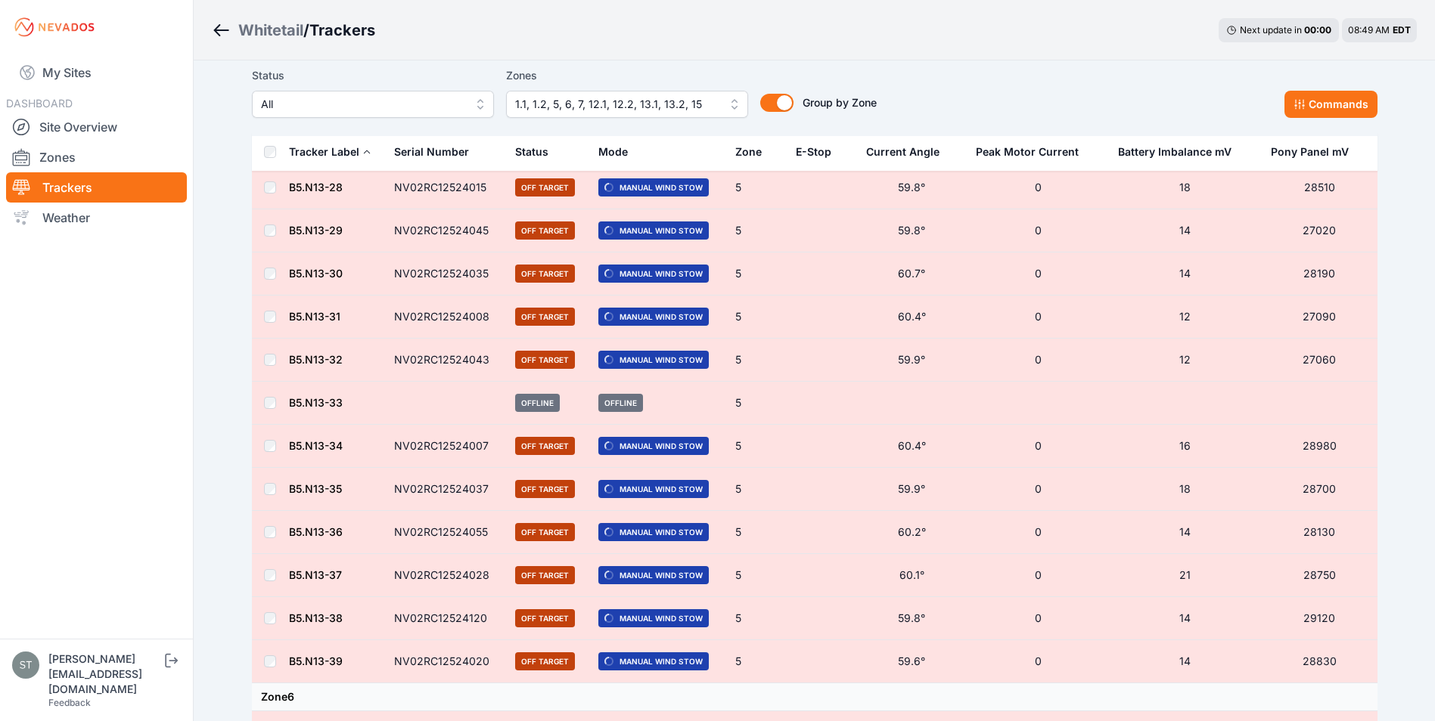
scroll to position [8377, 0]
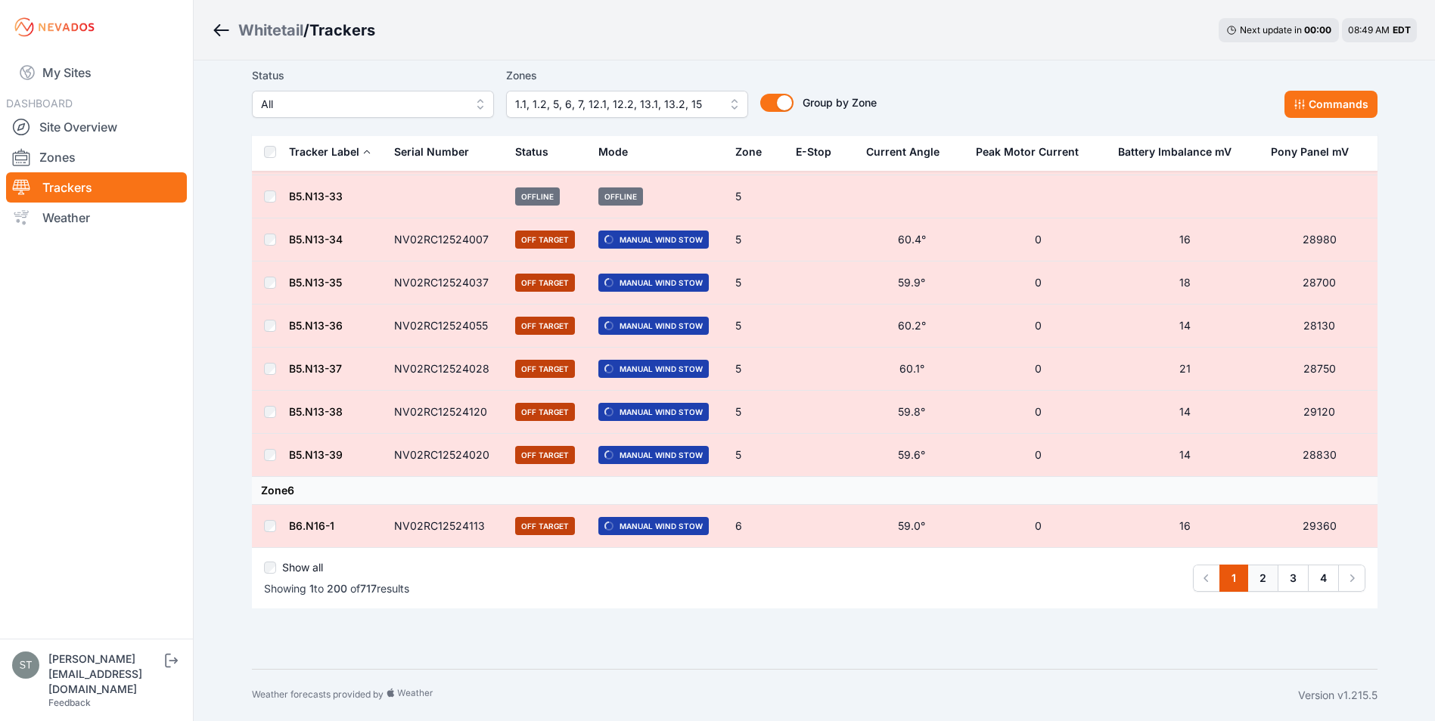
click at [1260, 575] on link "2" at bounding box center [1262, 578] width 31 height 27
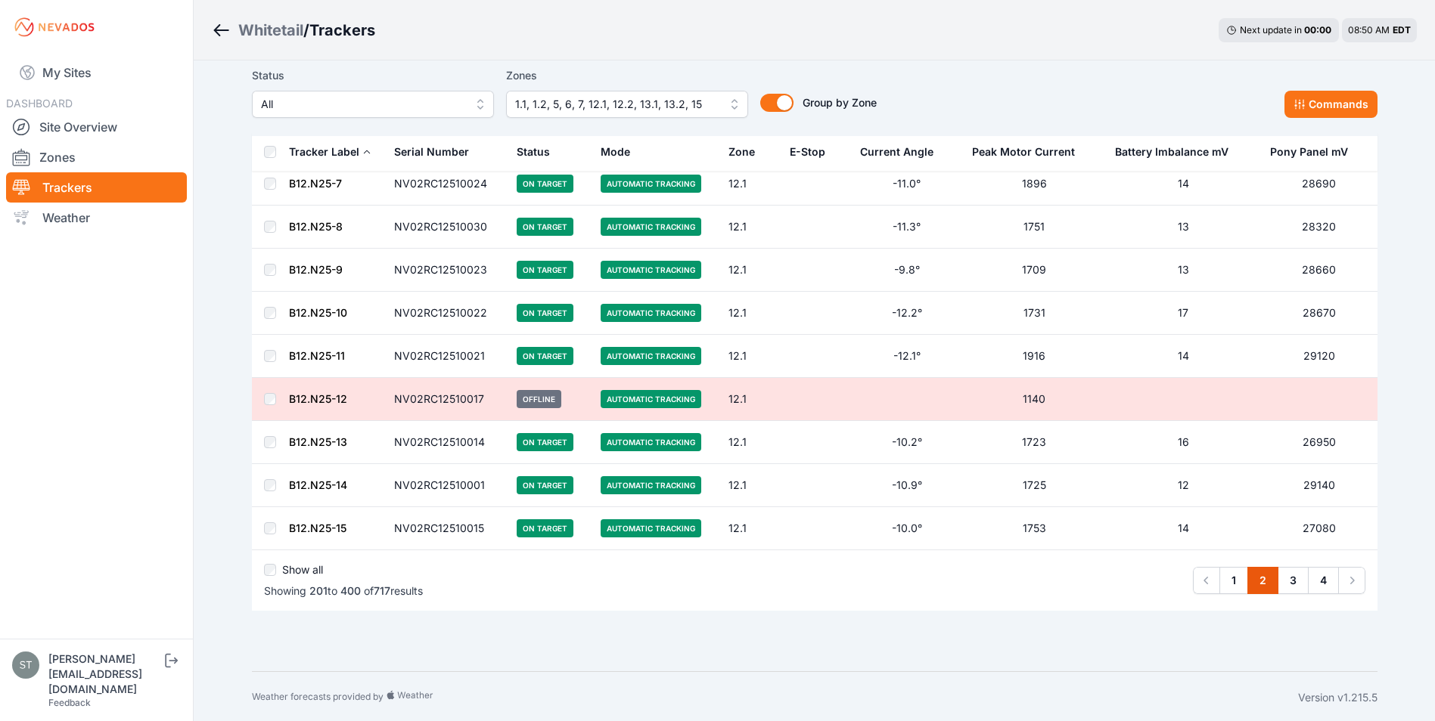
scroll to position [8349, 0]
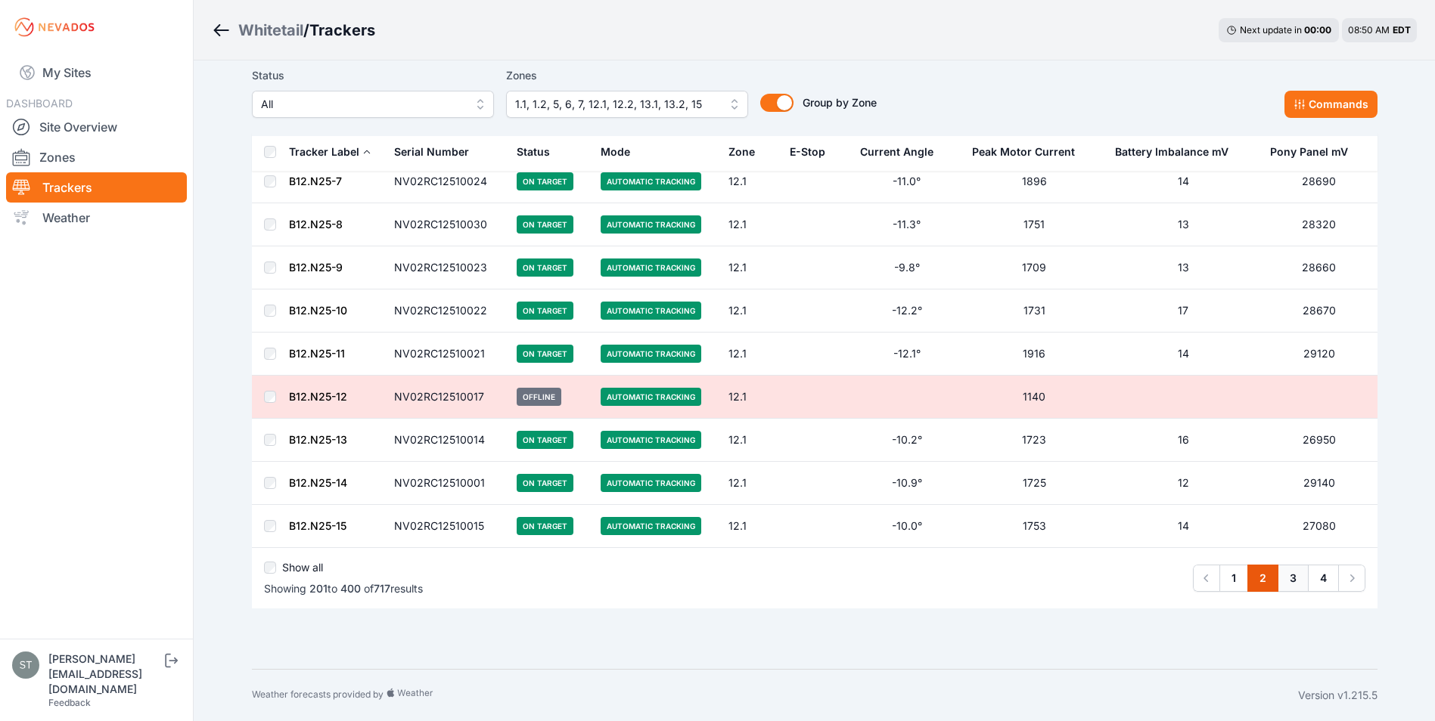
click at [1286, 579] on link "3" at bounding box center [1292, 578] width 31 height 27
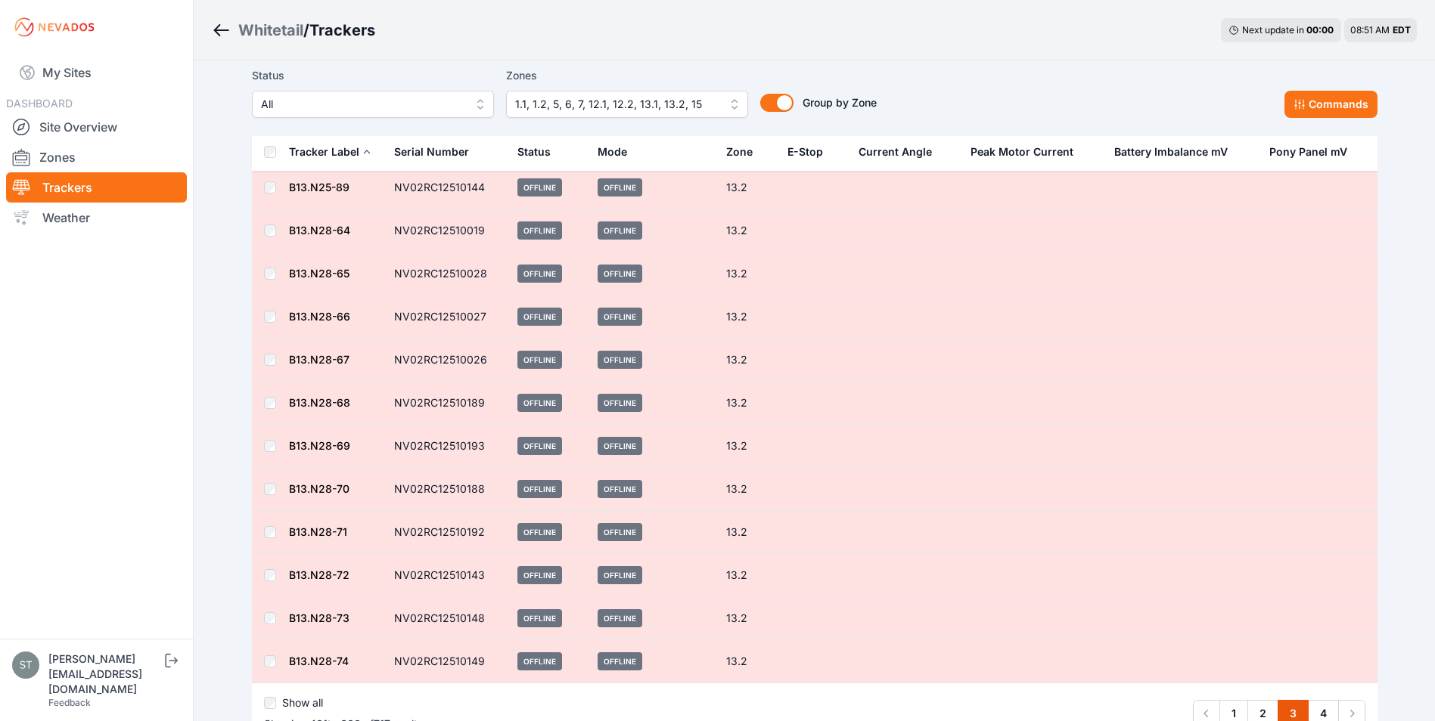
scroll to position [8377, 0]
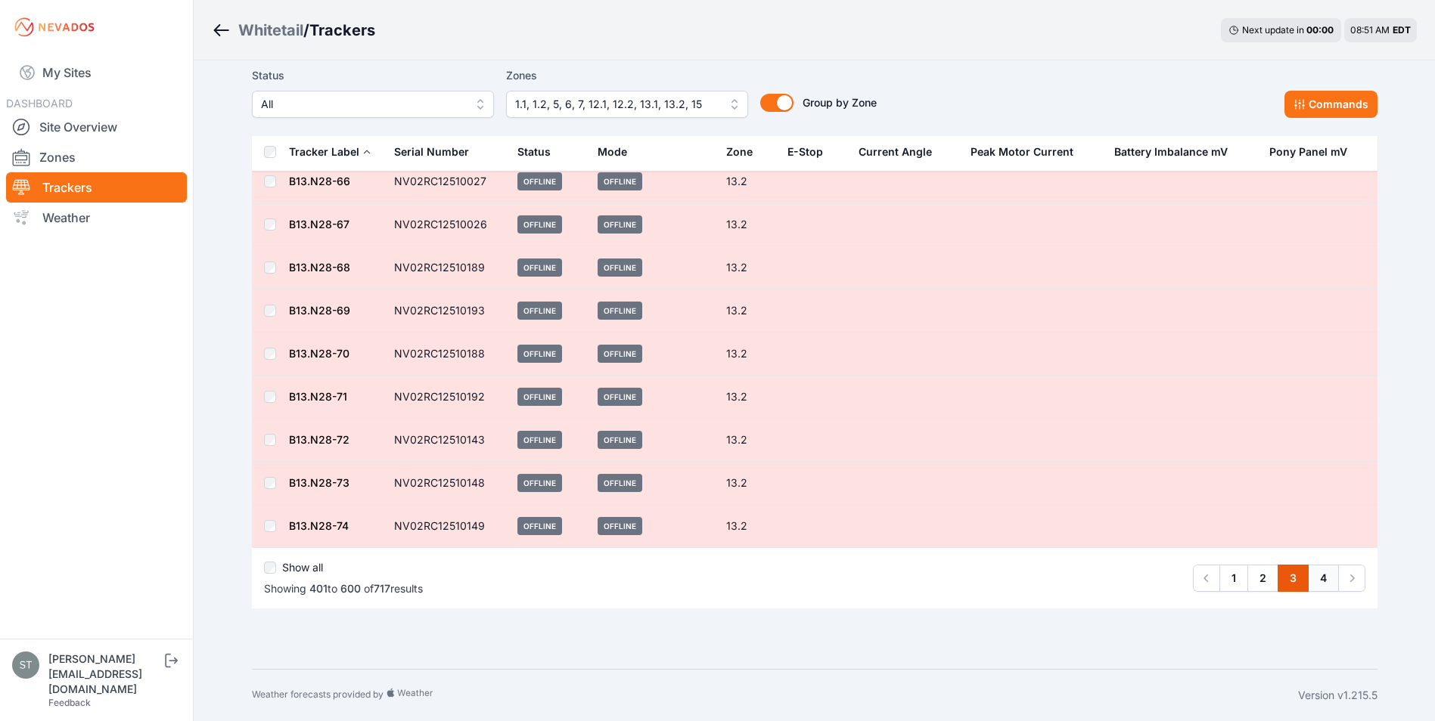
click at [1323, 582] on link "4" at bounding box center [1323, 578] width 31 height 27
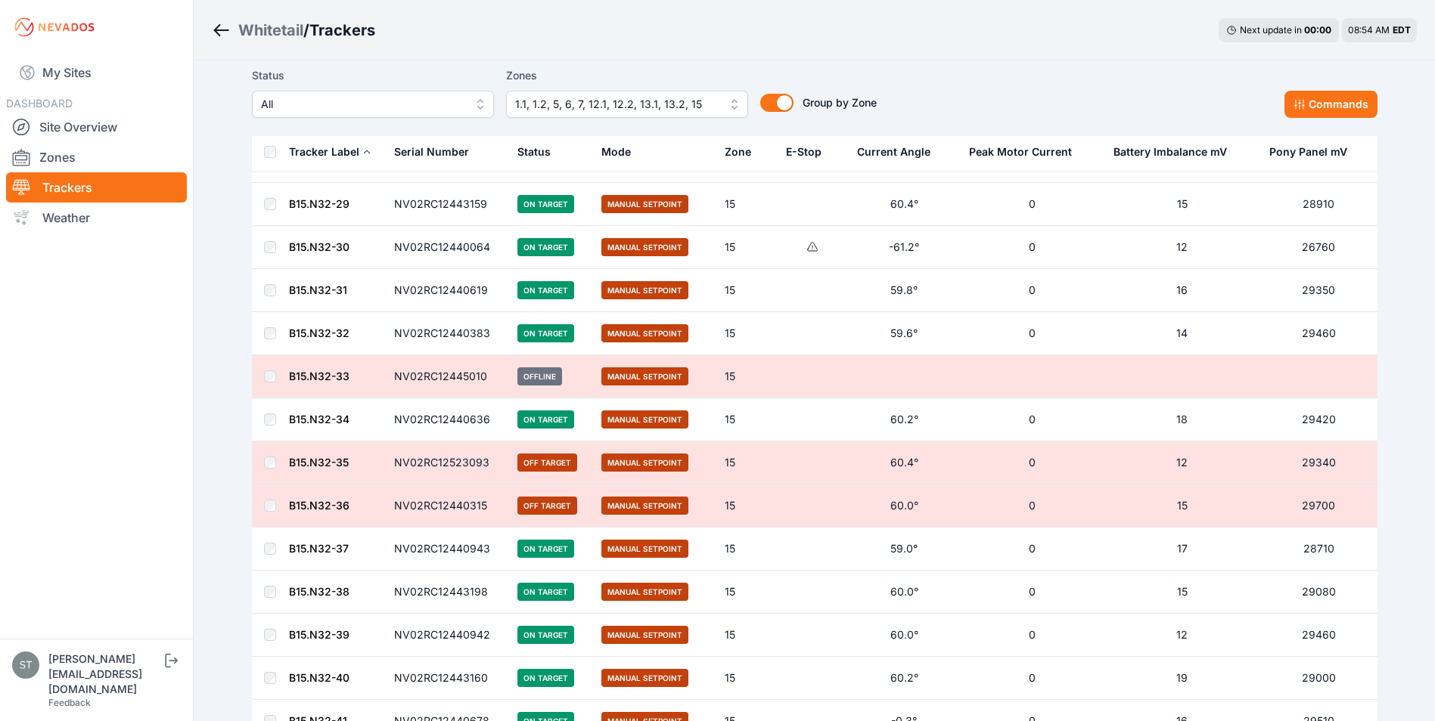
scroll to position [4744, 0]
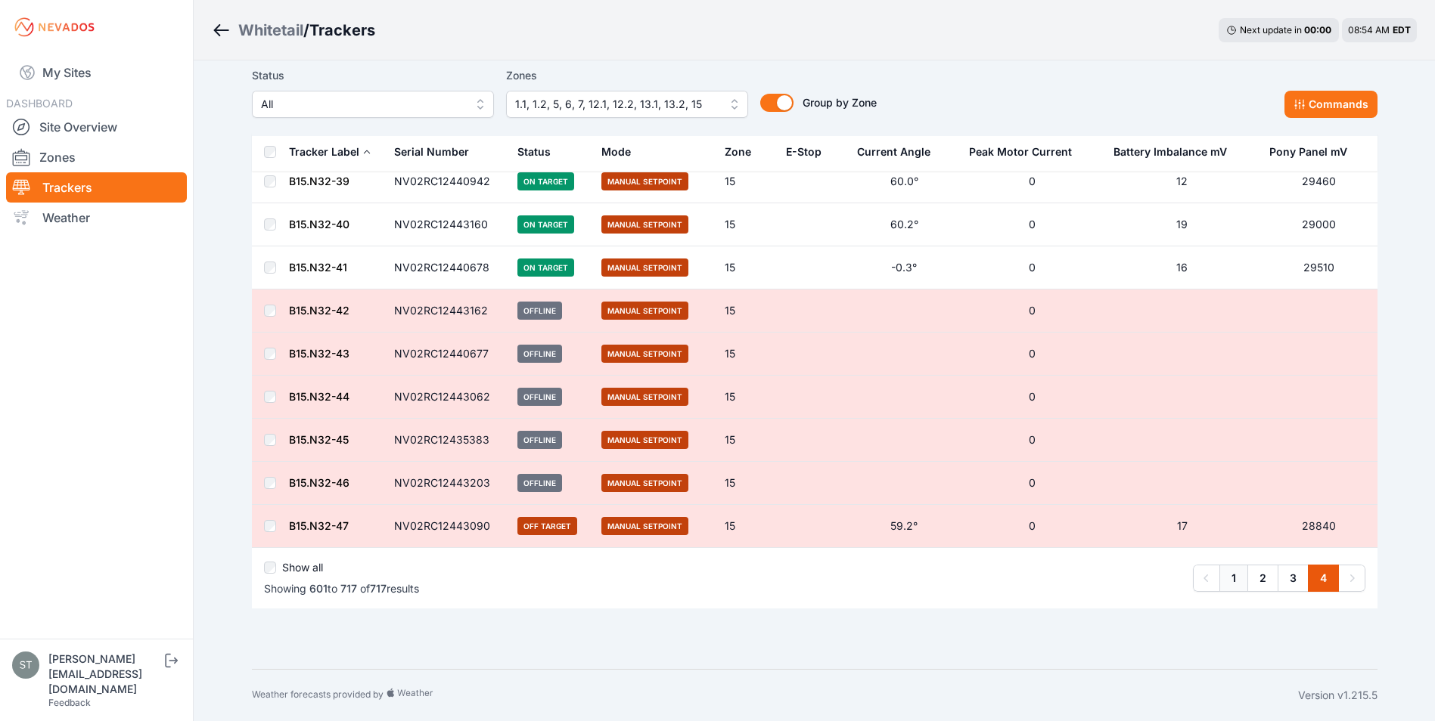
click at [1233, 574] on link "1" at bounding box center [1233, 578] width 29 height 27
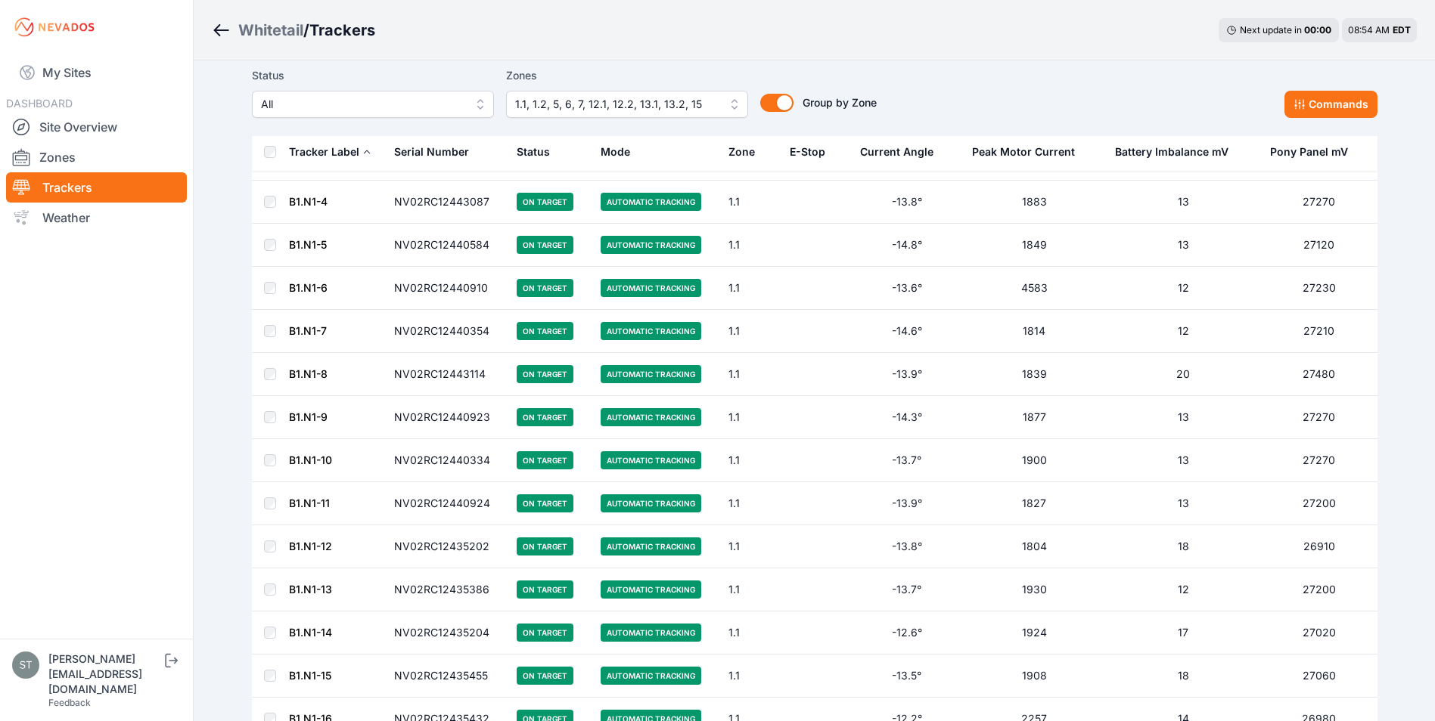
scroll to position [151, 0]
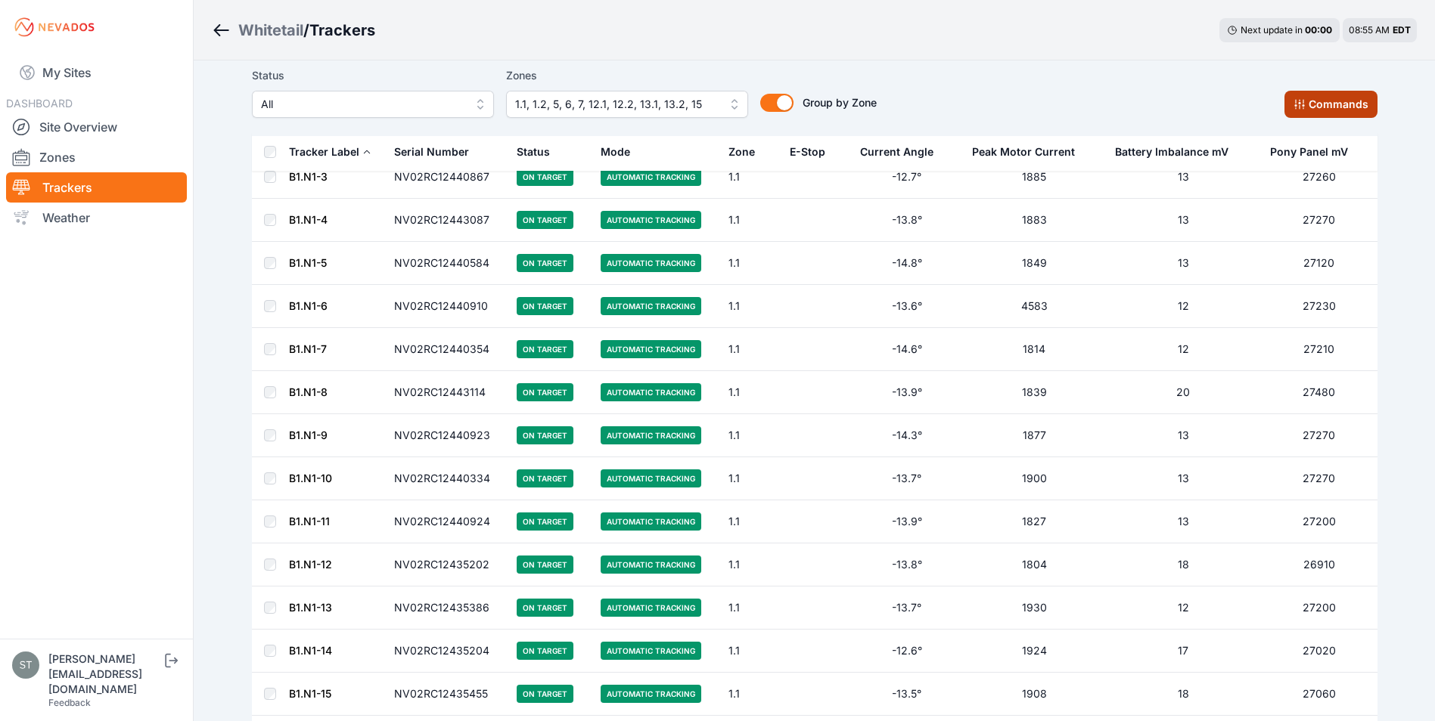
click at [1334, 103] on button "Commands" at bounding box center [1330, 104] width 93 height 27
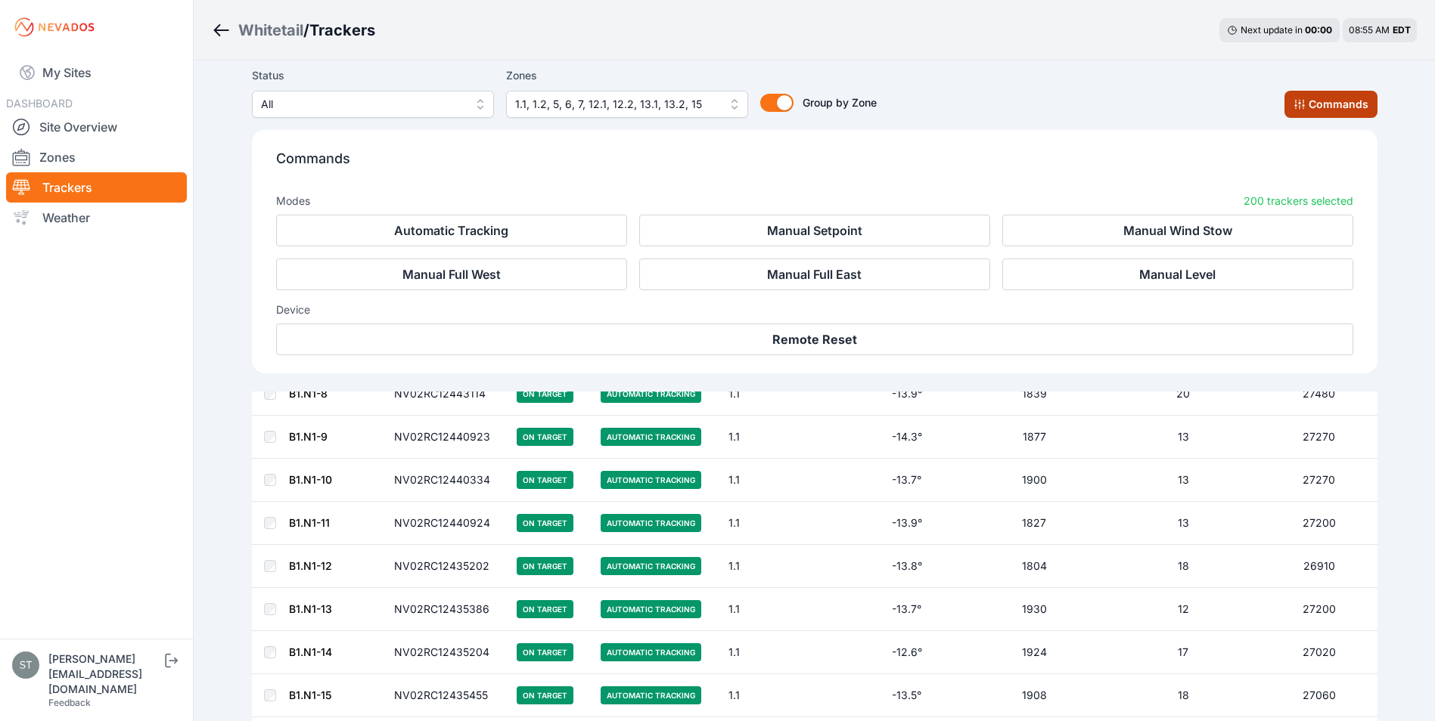
scroll to position [407, 0]
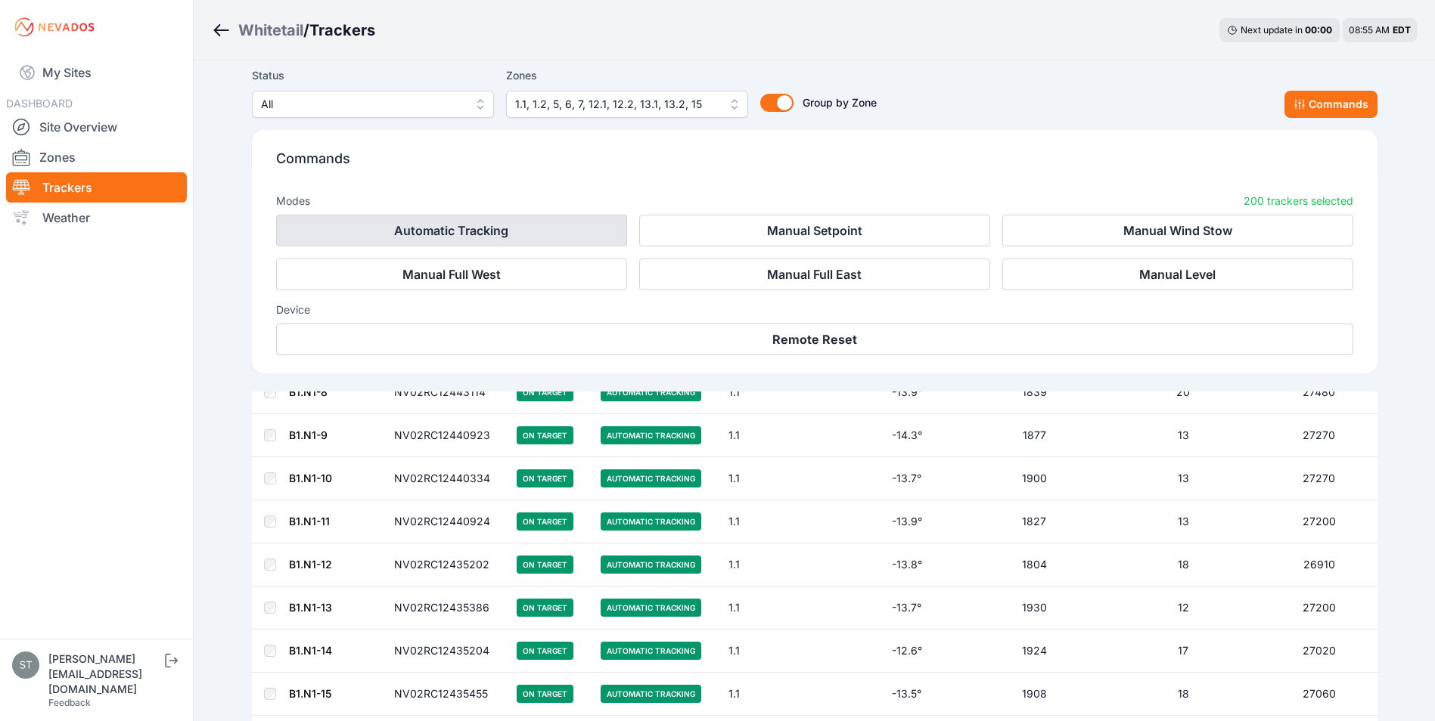
click at [455, 229] on button "Automatic Tracking" at bounding box center [451, 231] width 351 height 32
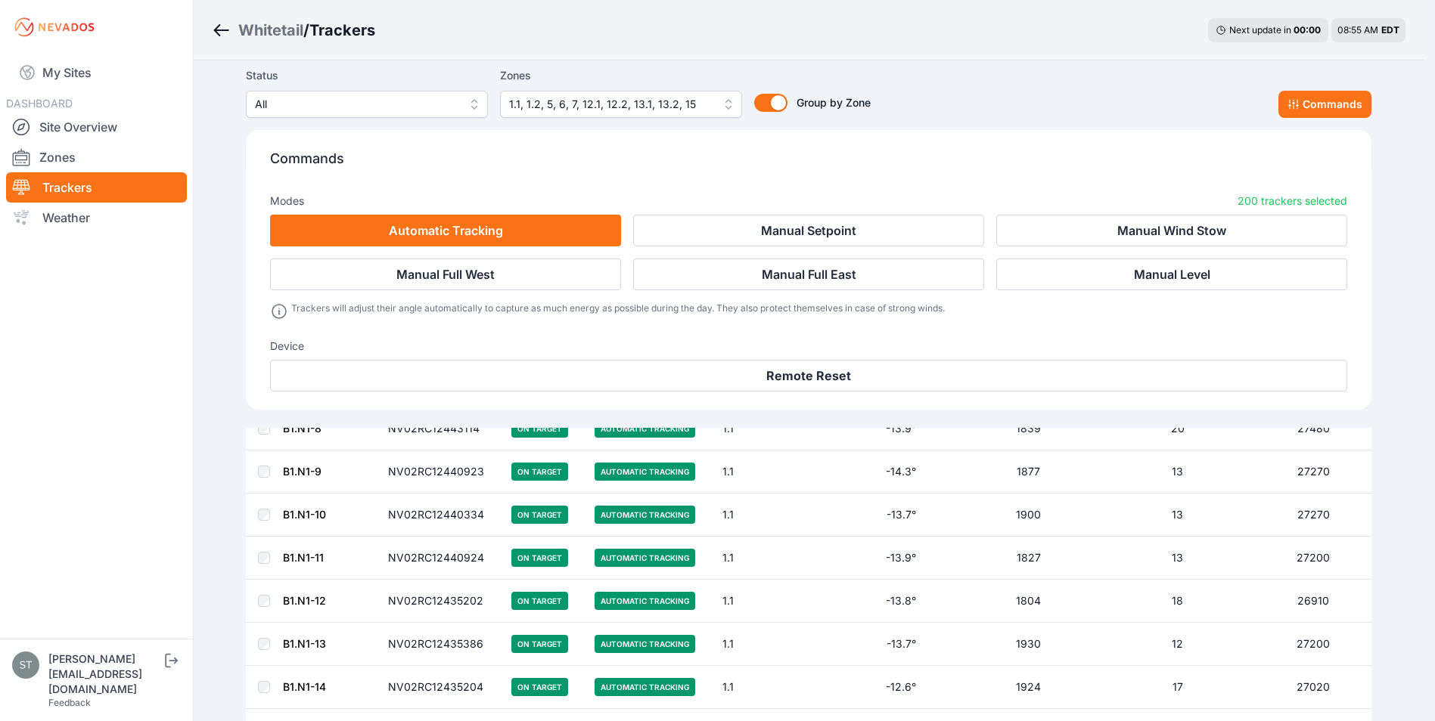
scroll to position [443, 0]
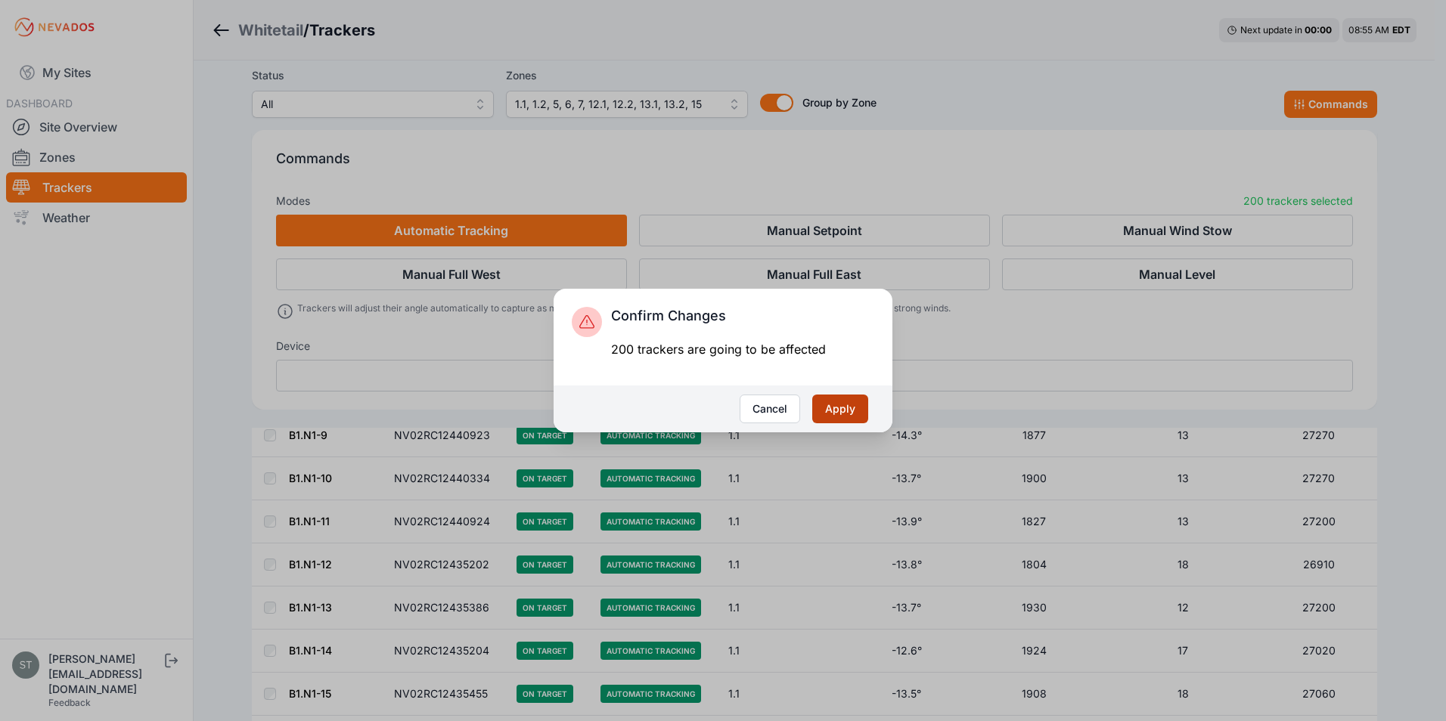
click at [834, 411] on button "Apply" at bounding box center [840, 409] width 56 height 29
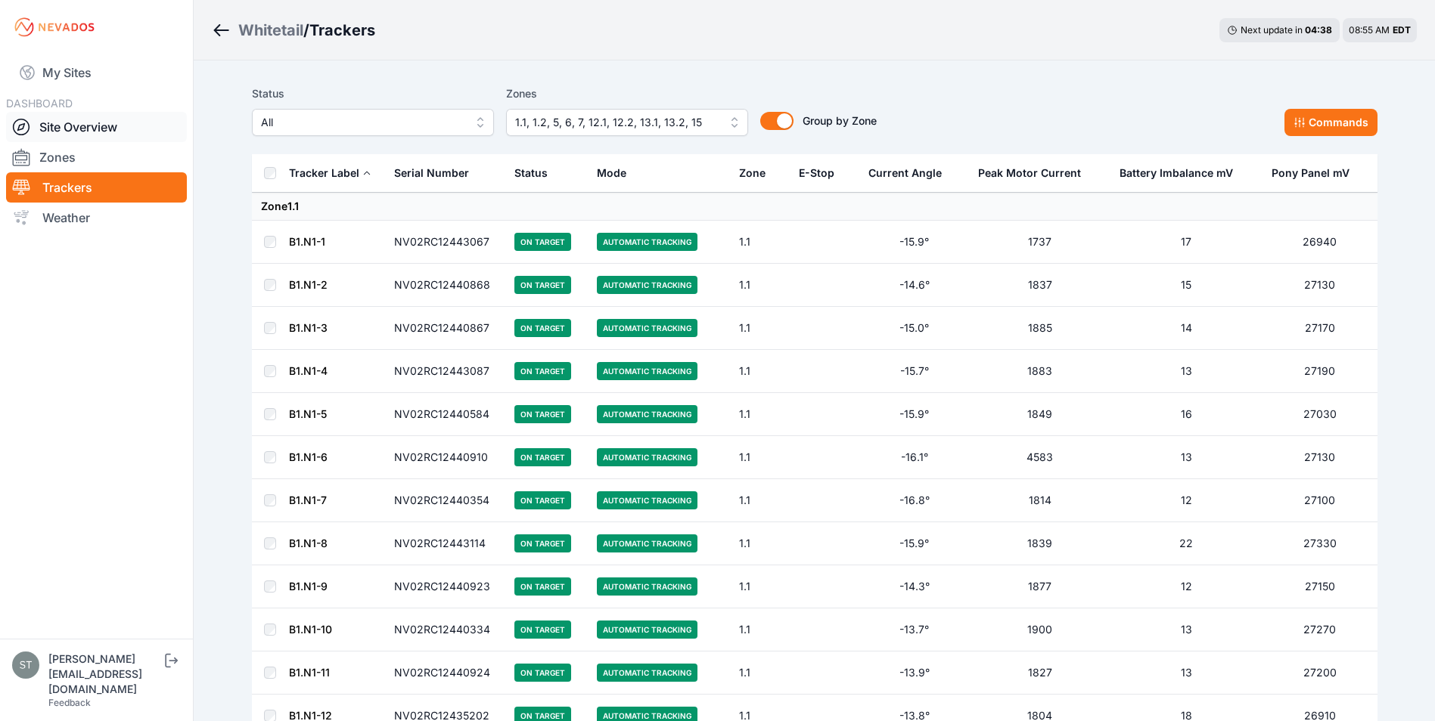
click at [73, 123] on link "Site Overview" at bounding box center [96, 127] width 181 height 30
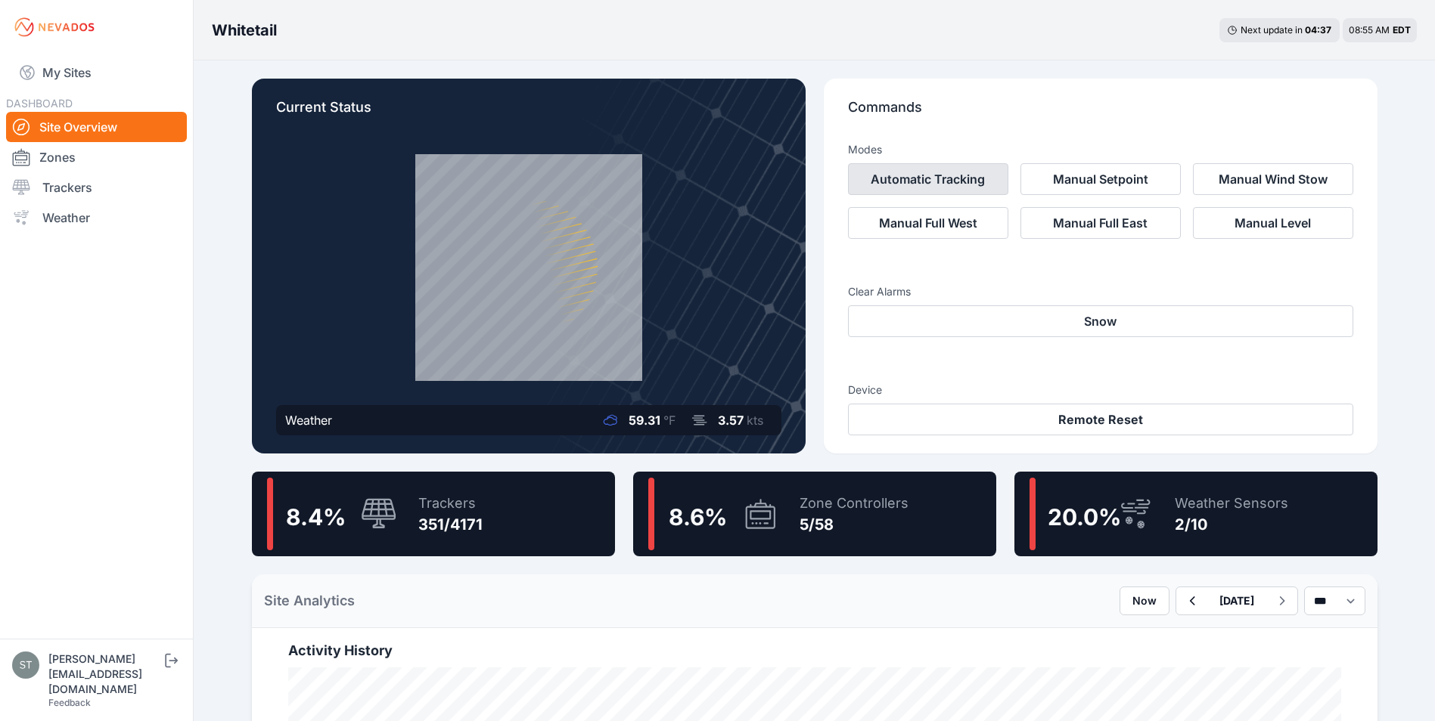
click at [932, 179] on button "Automatic Tracking" at bounding box center [928, 179] width 160 height 32
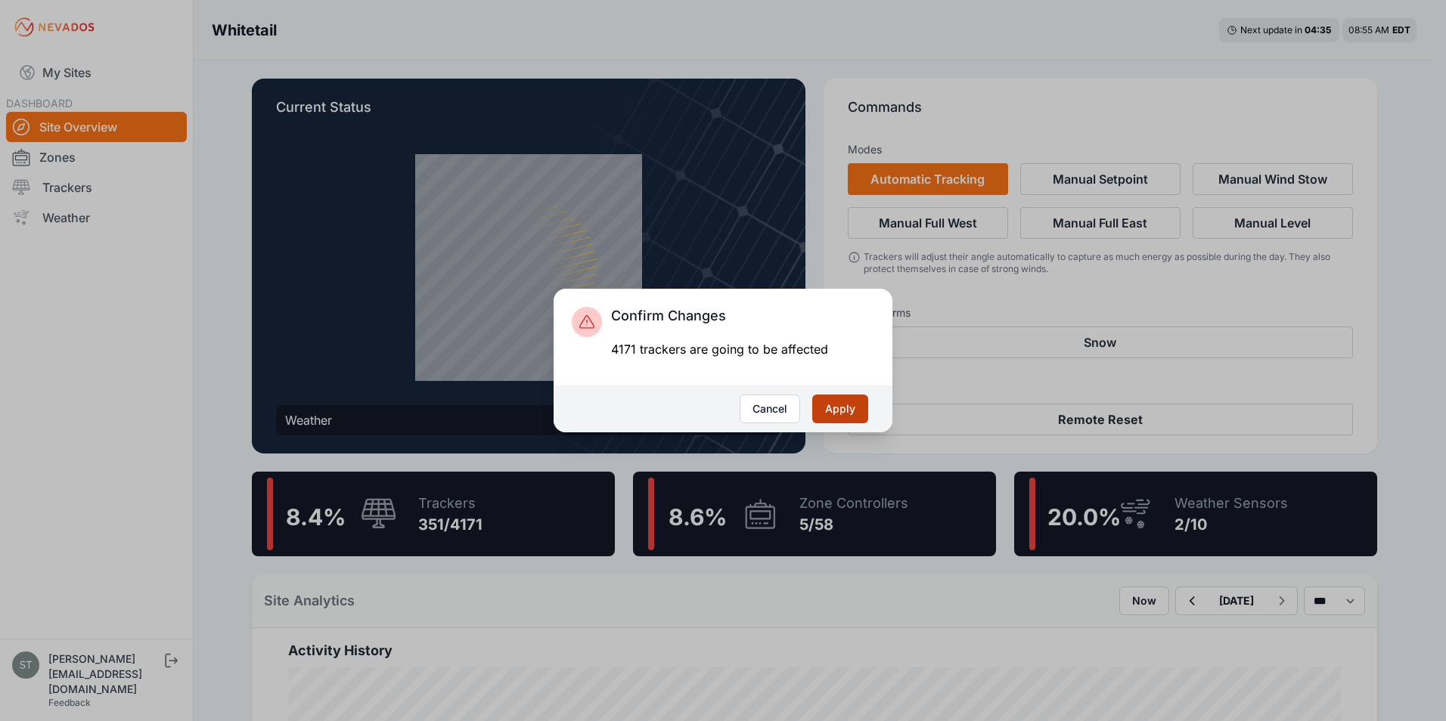
click at [853, 415] on button "Apply" at bounding box center [840, 409] width 56 height 29
